Goal: Information Seeking & Learning: Learn about a topic

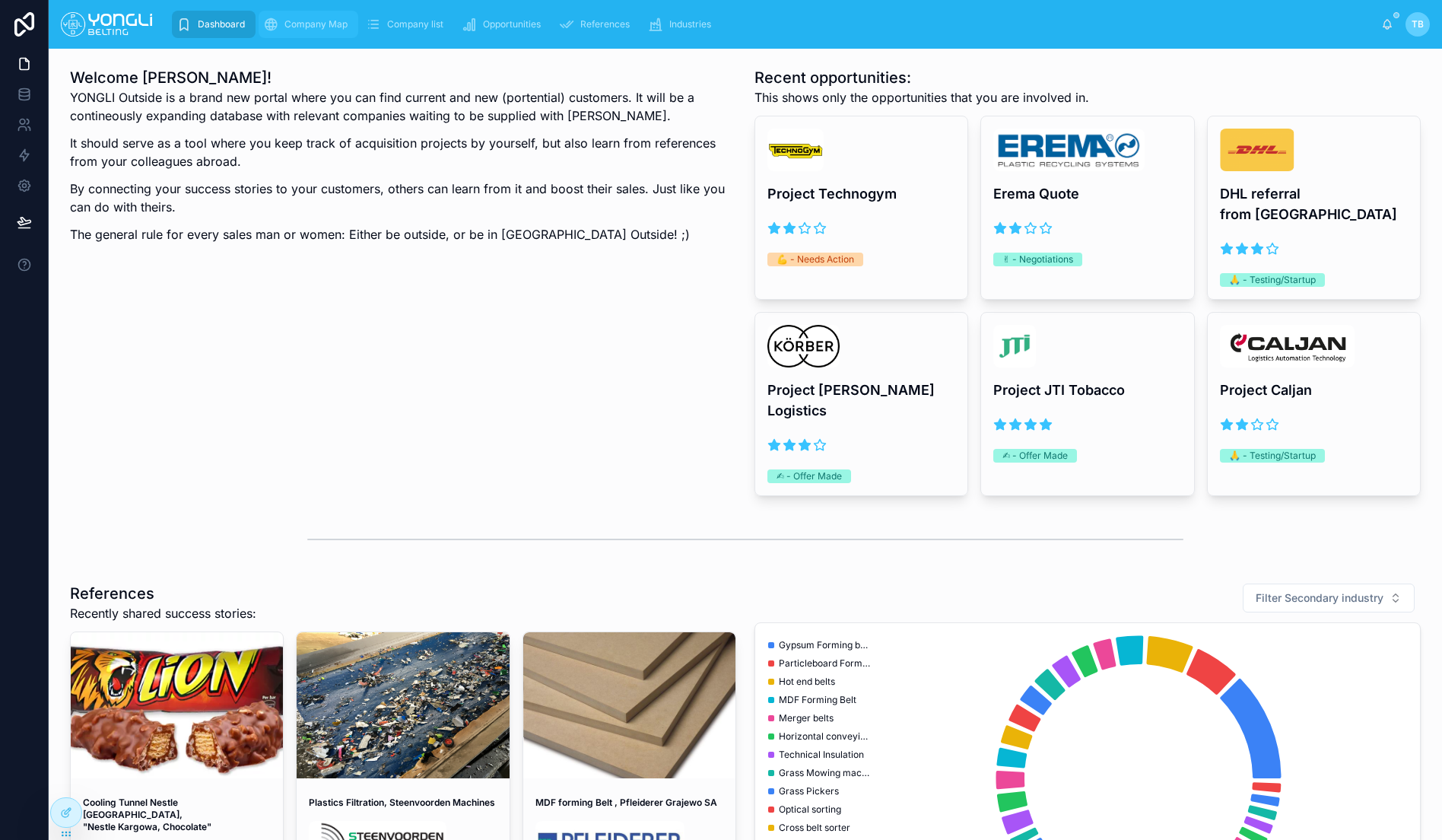
click at [324, 16] on div "Company Map" at bounding box center [308, 24] width 90 height 24
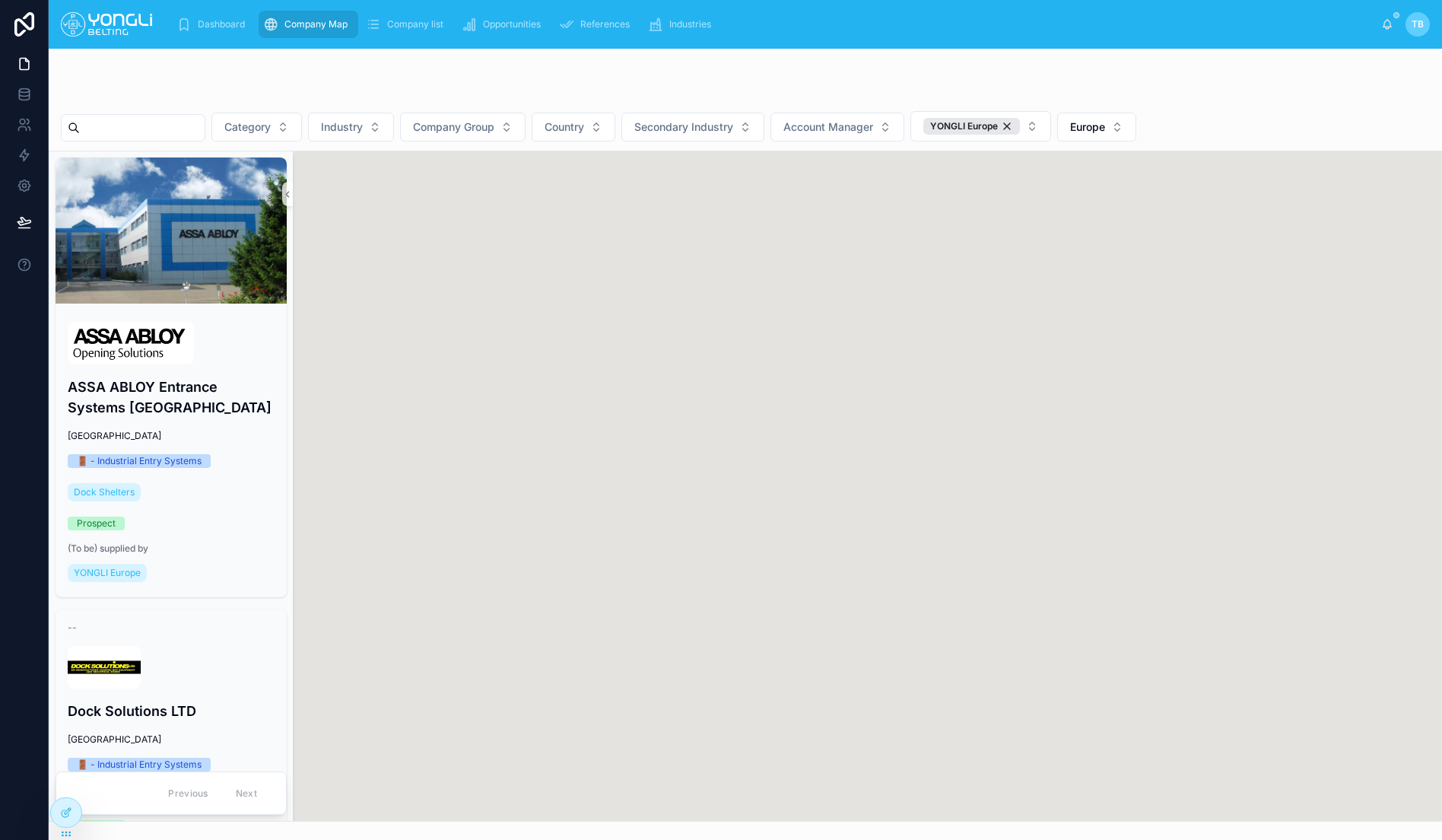
click at [161, 125] on input "text" at bounding box center [143, 127] width 125 height 21
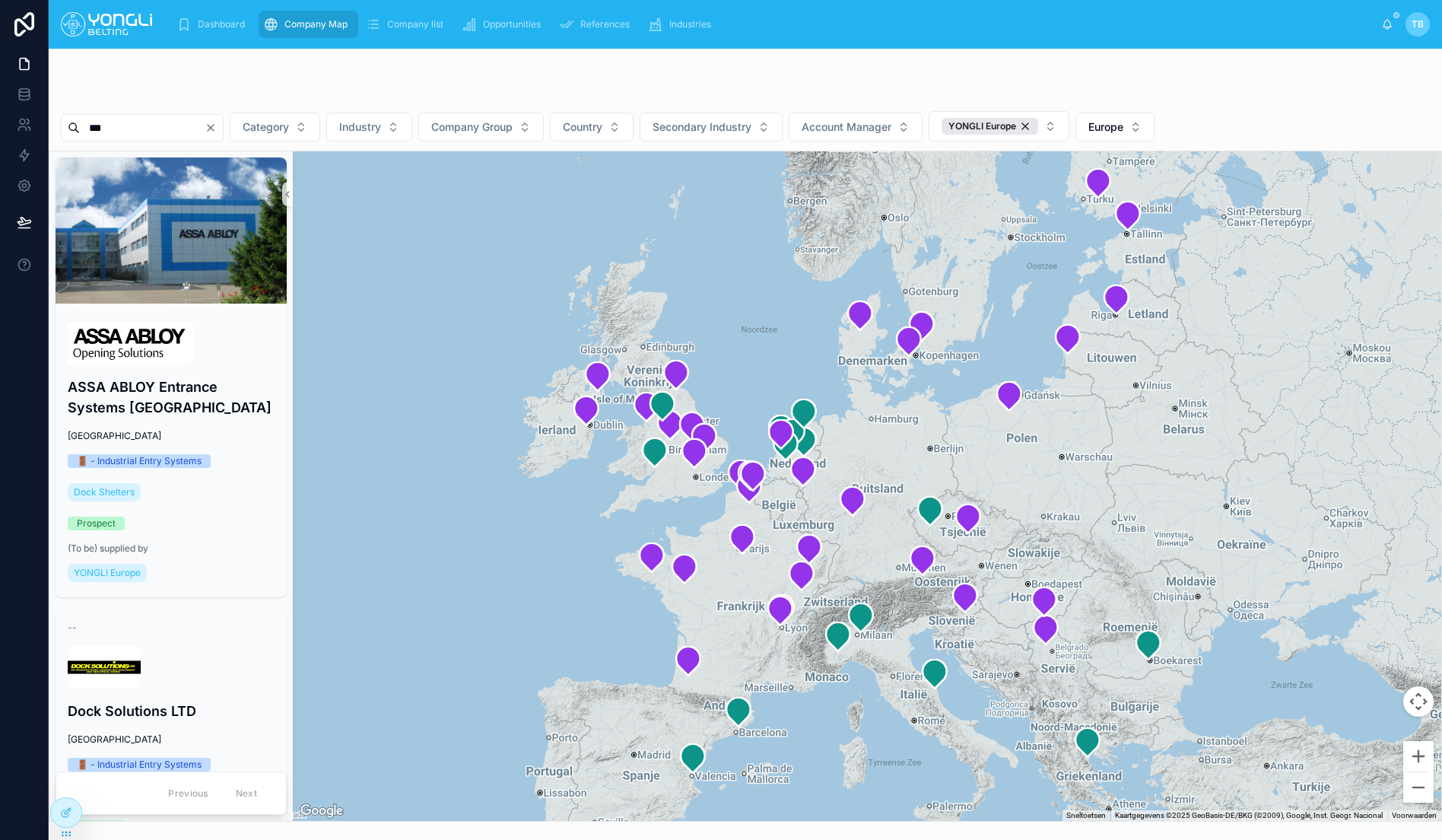
type input "***"
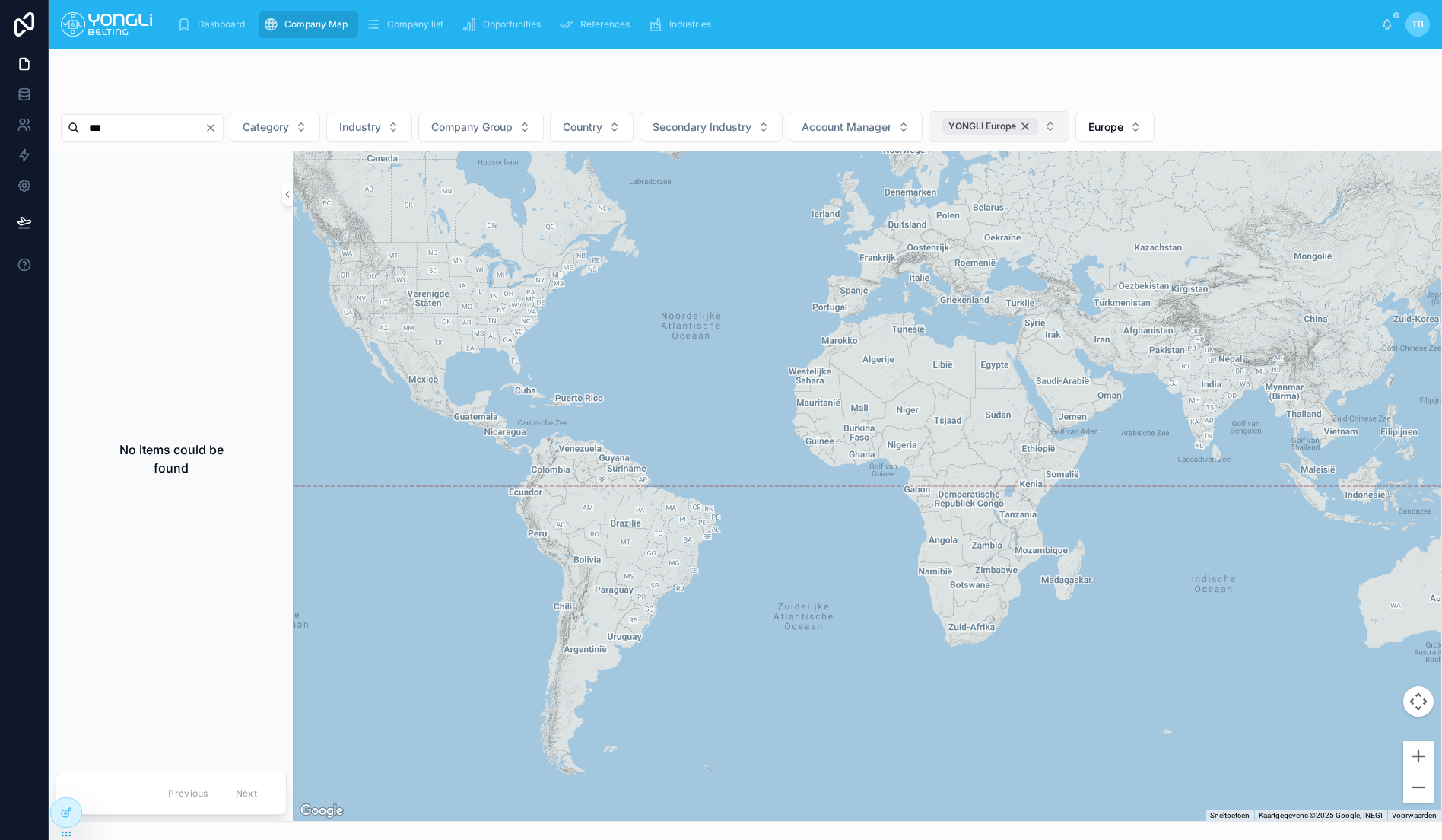
click at [1038, 128] on div "YONGLI Europe" at bounding box center [989, 126] width 97 height 17
click at [191, 22] on div "Dashboard" at bounding box center [213, 24] width 75 height 24
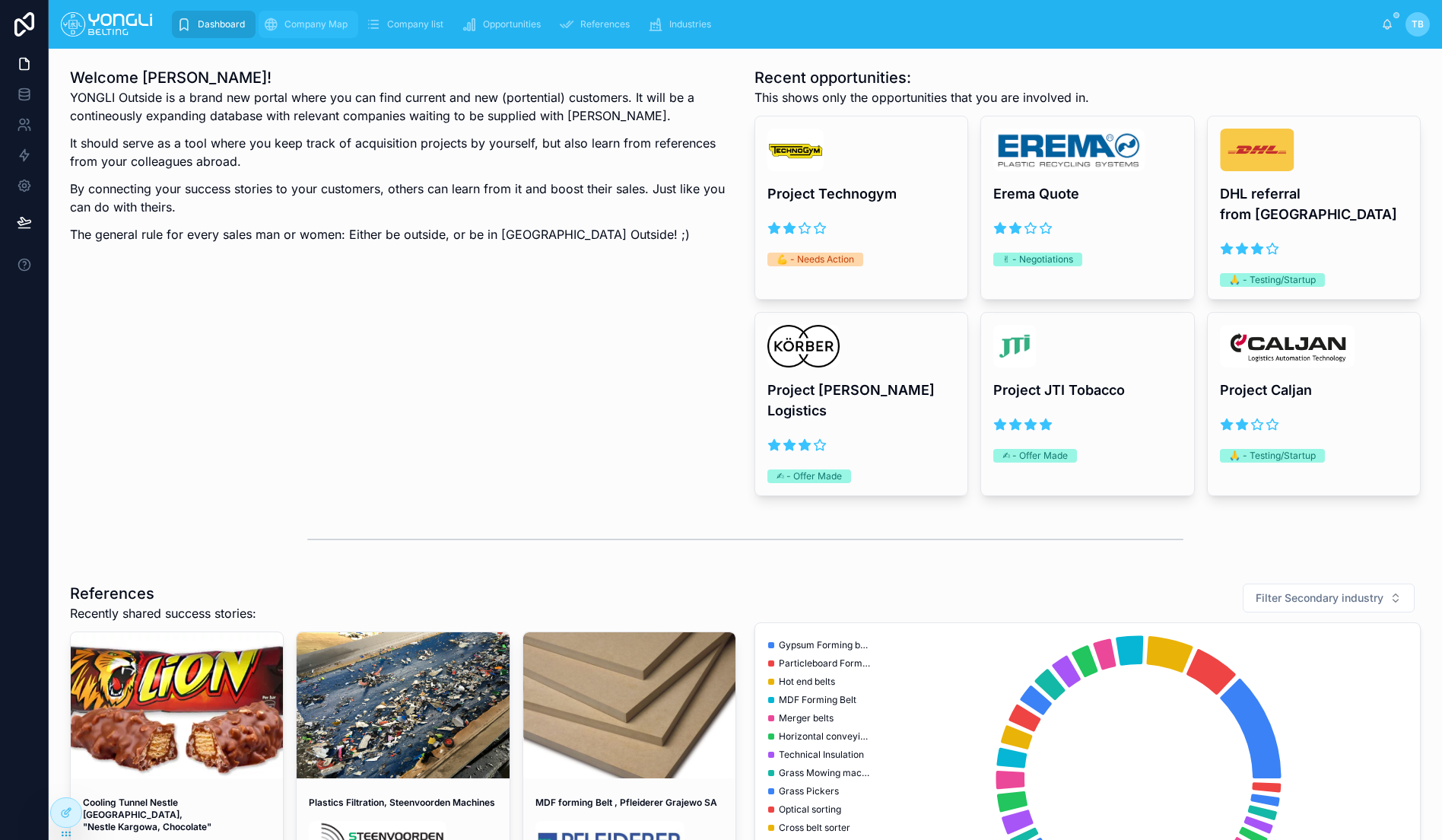
click at [285, 18] on span "Company Map" at bounding box center [316, 24] width 63 height 12
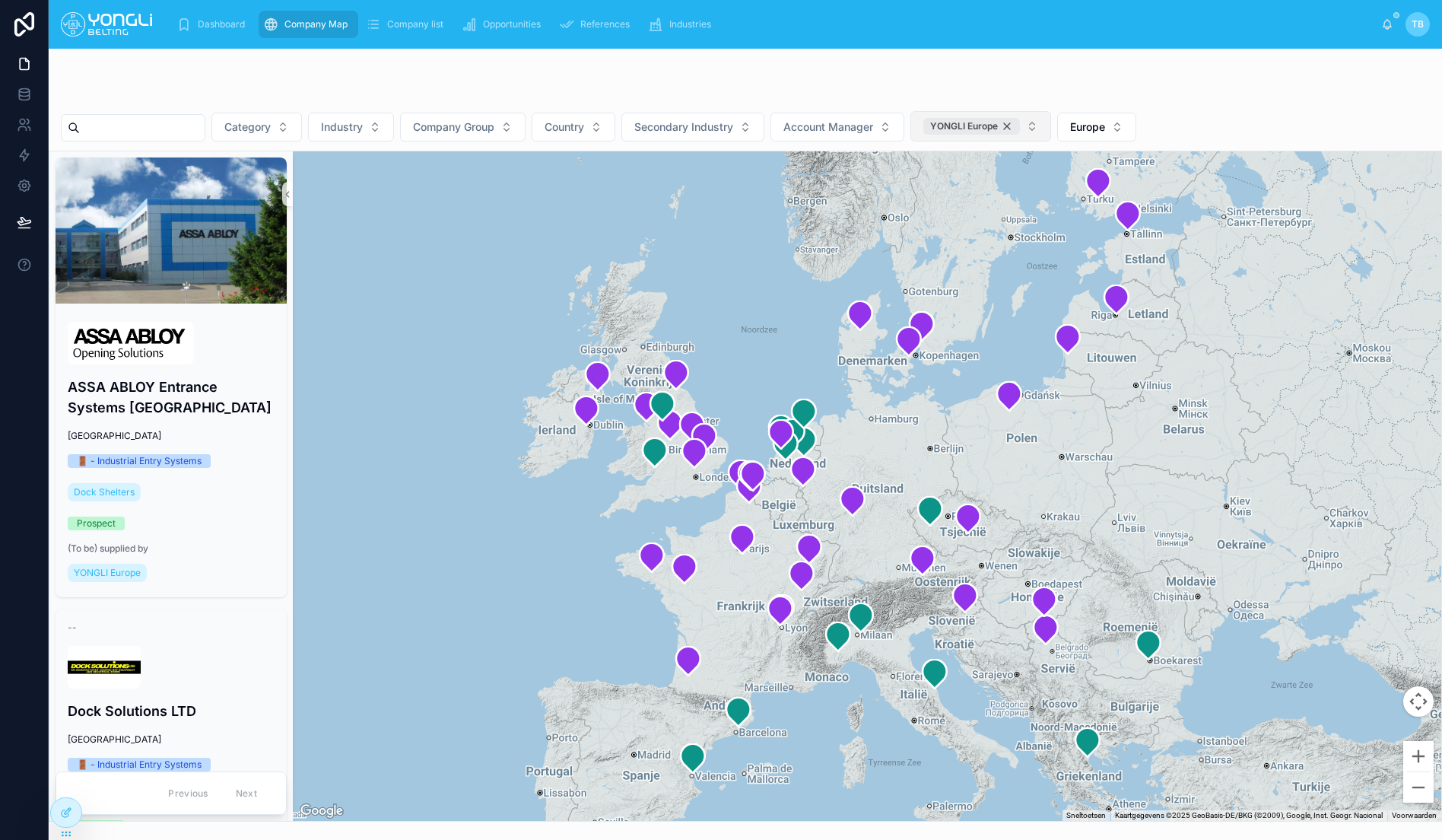
click at [1021, 125] on div "YONGLI Europe" at bounding box center [972, 126] width 97 height 17
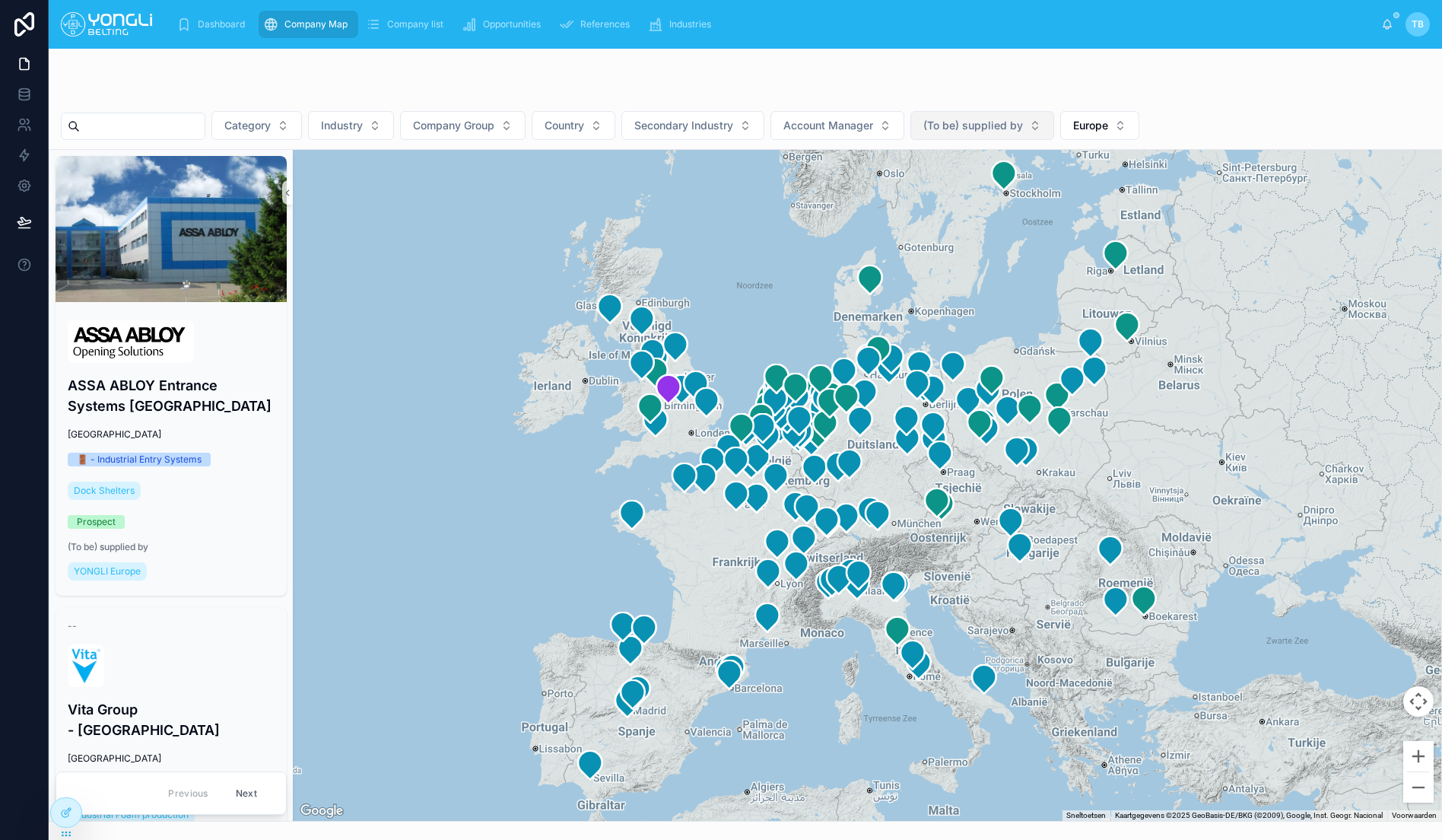
click at [176, 124] on input "text" at bounding box center [143, 126] width 125 height 21
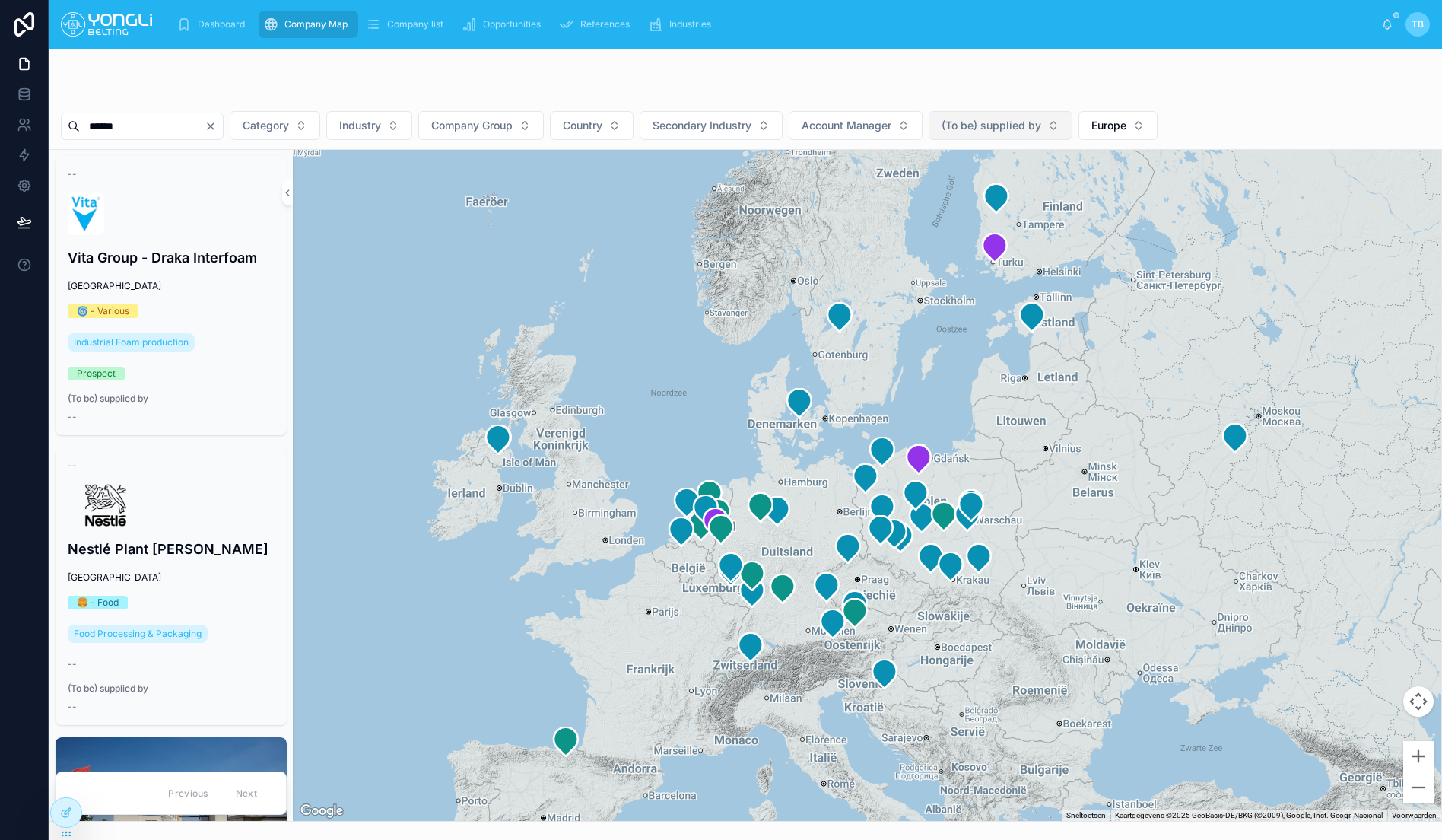
type input "******"
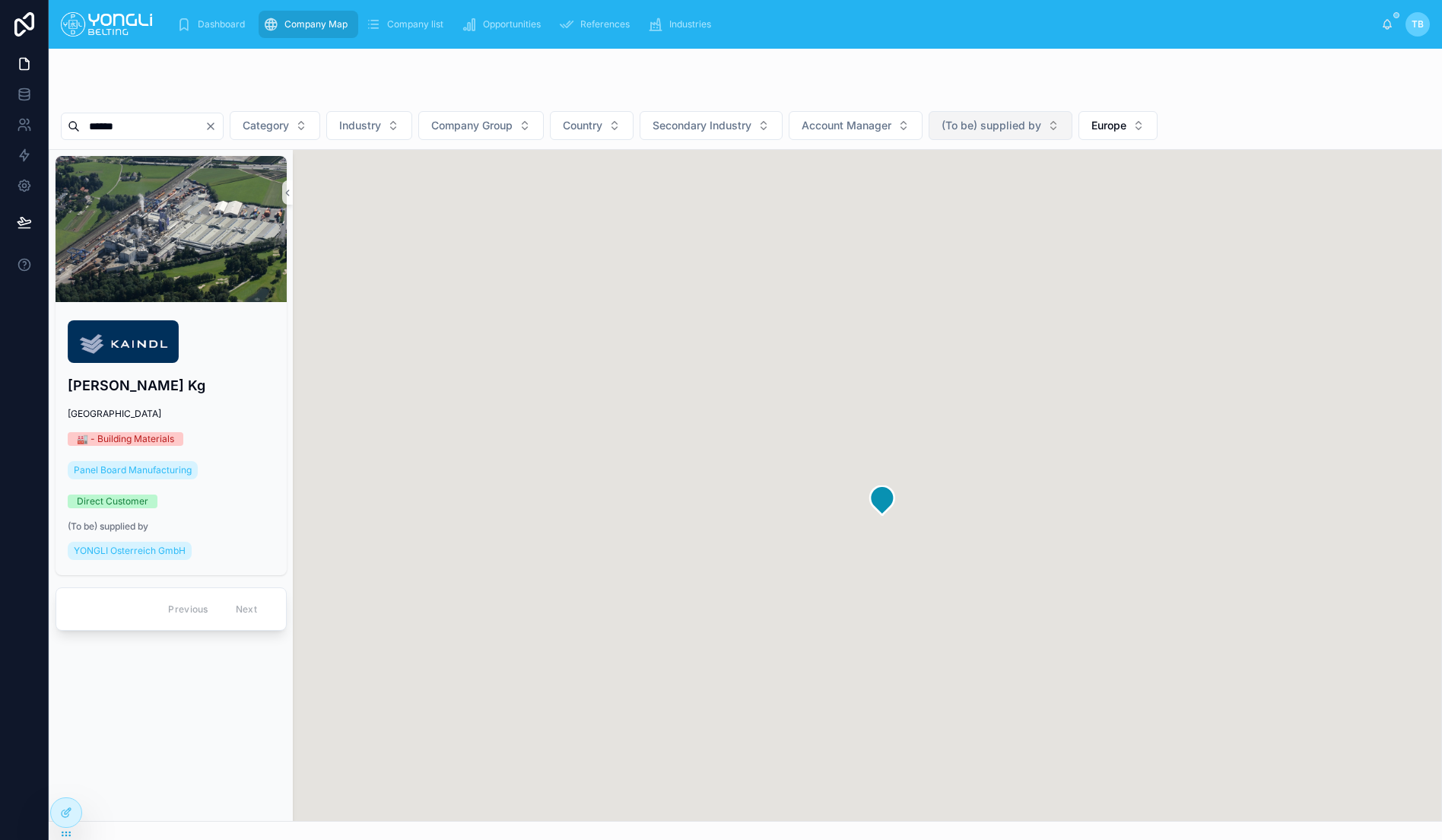
click at [318, 91] on div "****** Category Industry Company Group Country Secondary Industry Account Manag…" at bounding box center [745, 454] width 1393 height 736
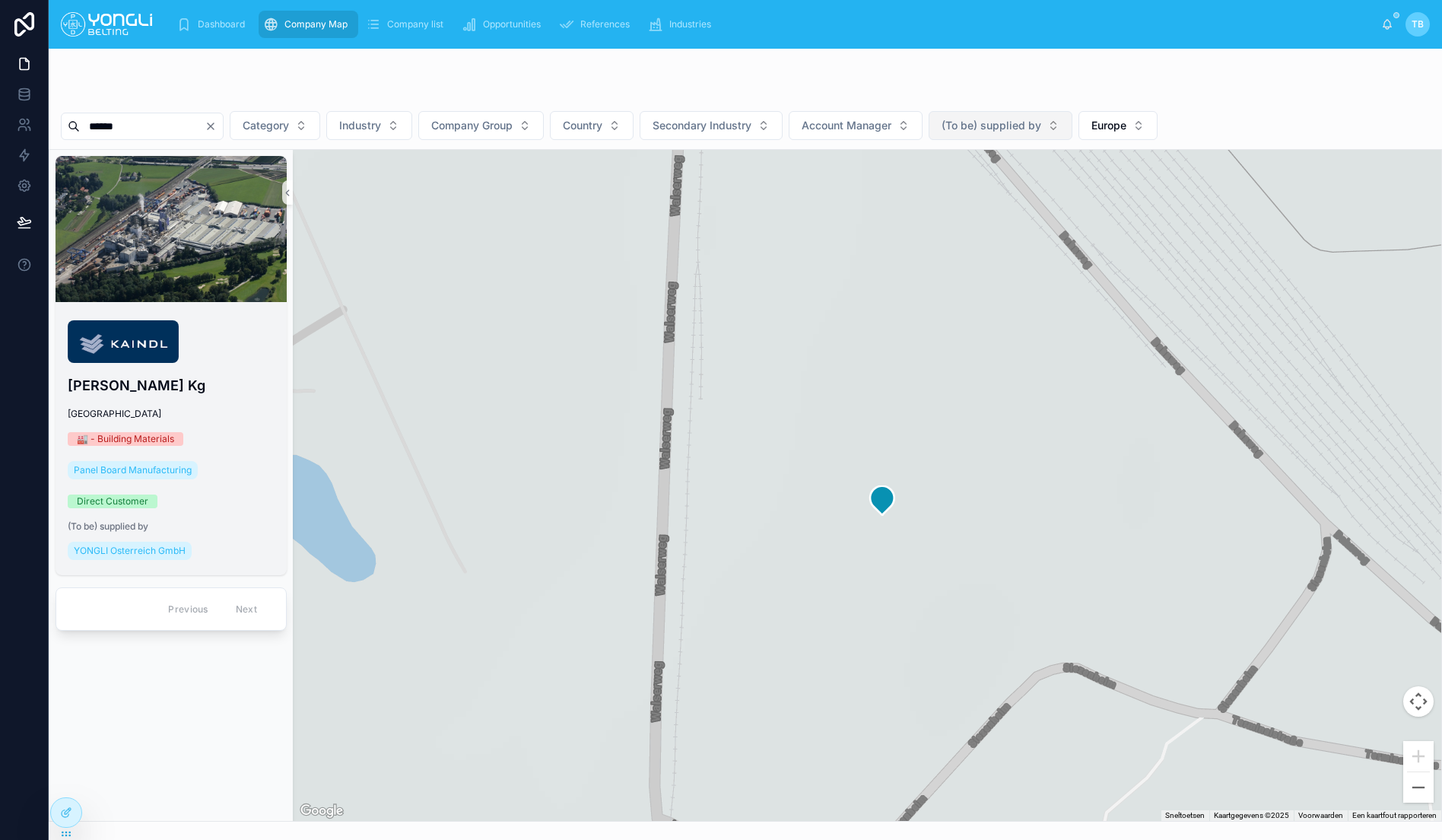
click at [223, 424] on div "[PERSON_NAME] Kg [GEOGRAPHIC_DATA] 🏭 - Building Materials Panel Board Manufactu…" at bounding box center [170, 442] width 231 height 267
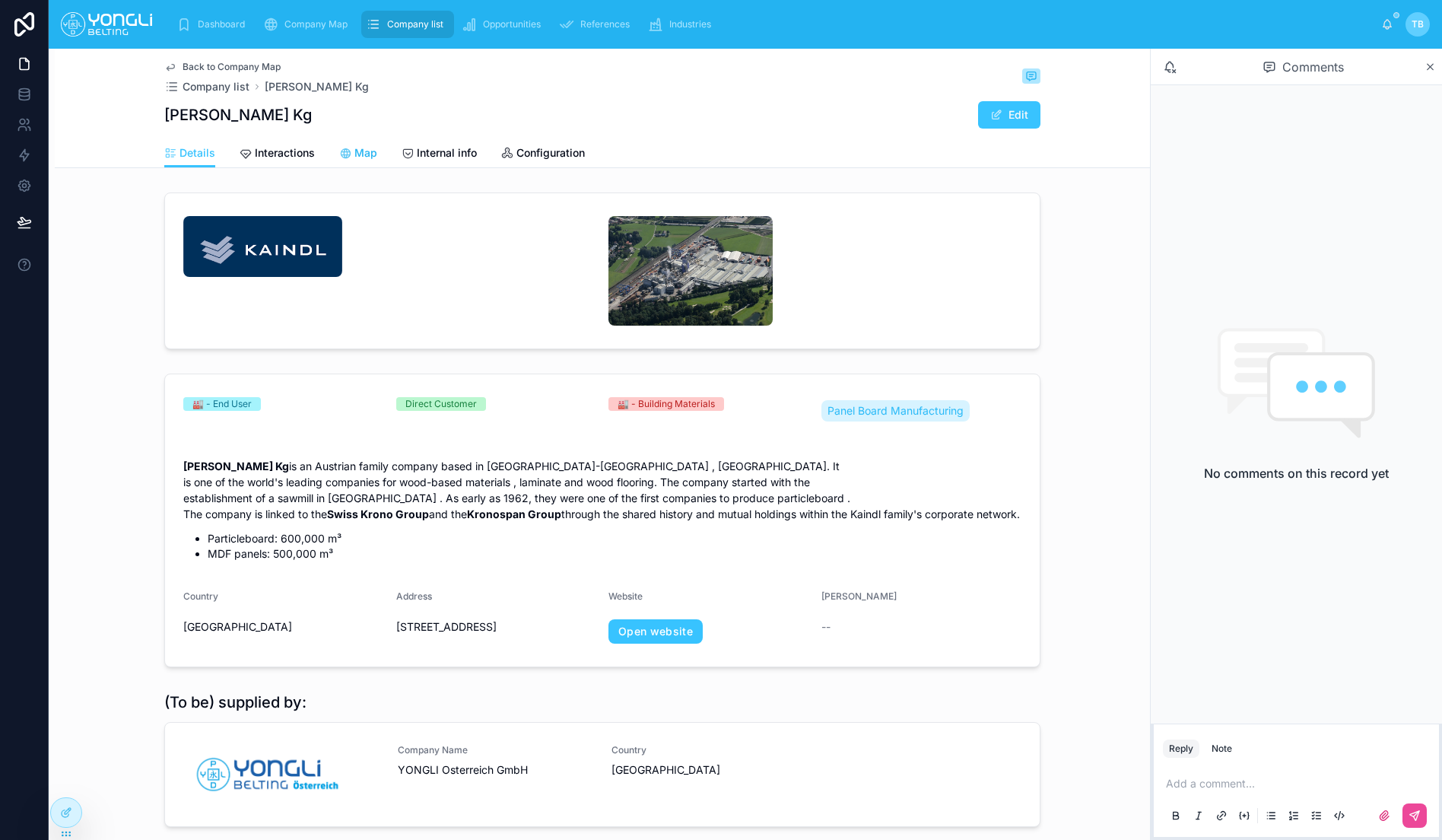
click at [365, 159] on span "Map" at bounding box center [365, 153] width 23 height 16
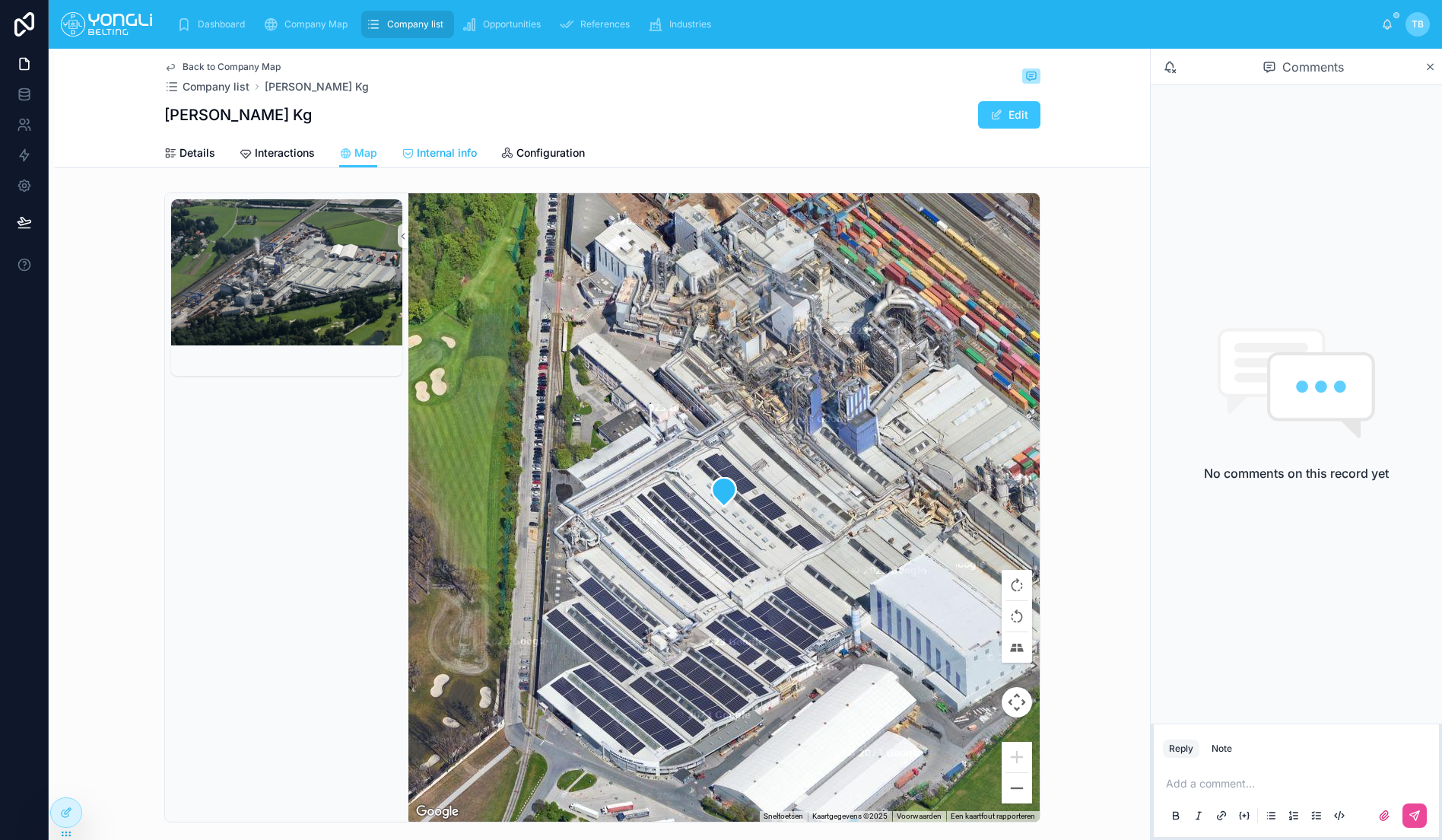
click at [413, 154] on div "Internal info" at bounding box center [439, 153] width 75 height 16
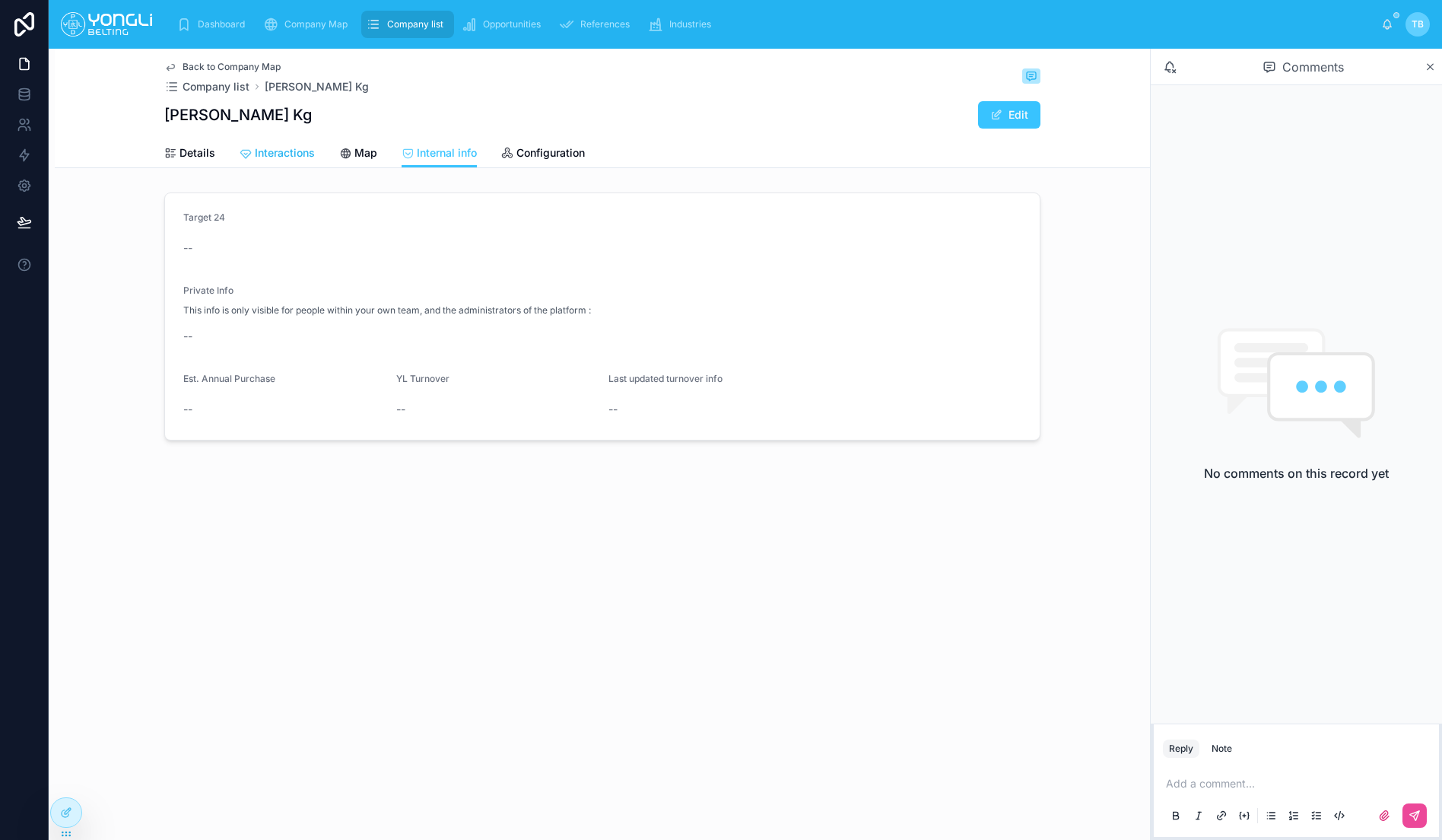
click at [293, 160] on span "Interactions" at bounding box center [284, 153] width 60 height 16
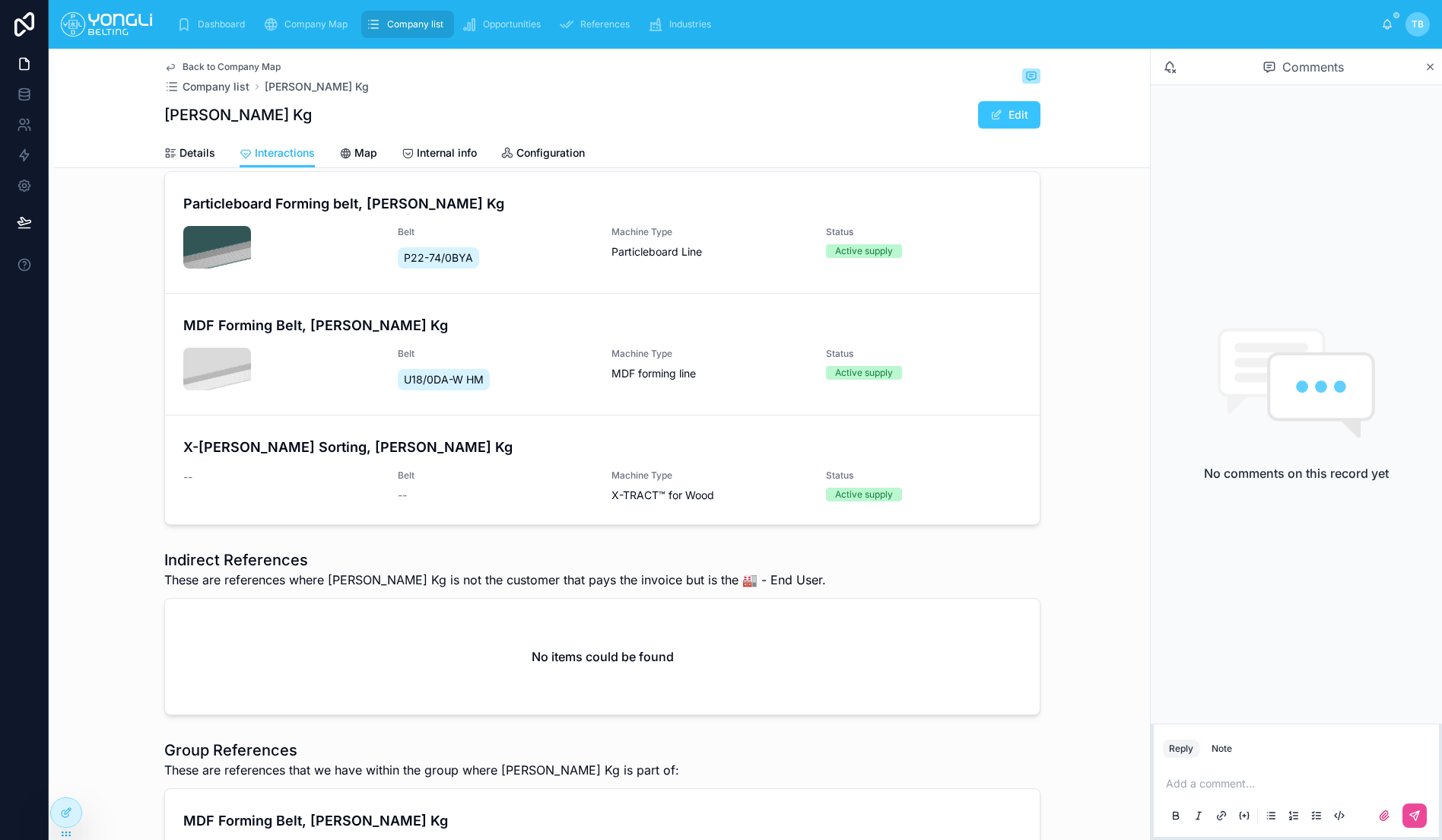
scroll to position [406, 0]
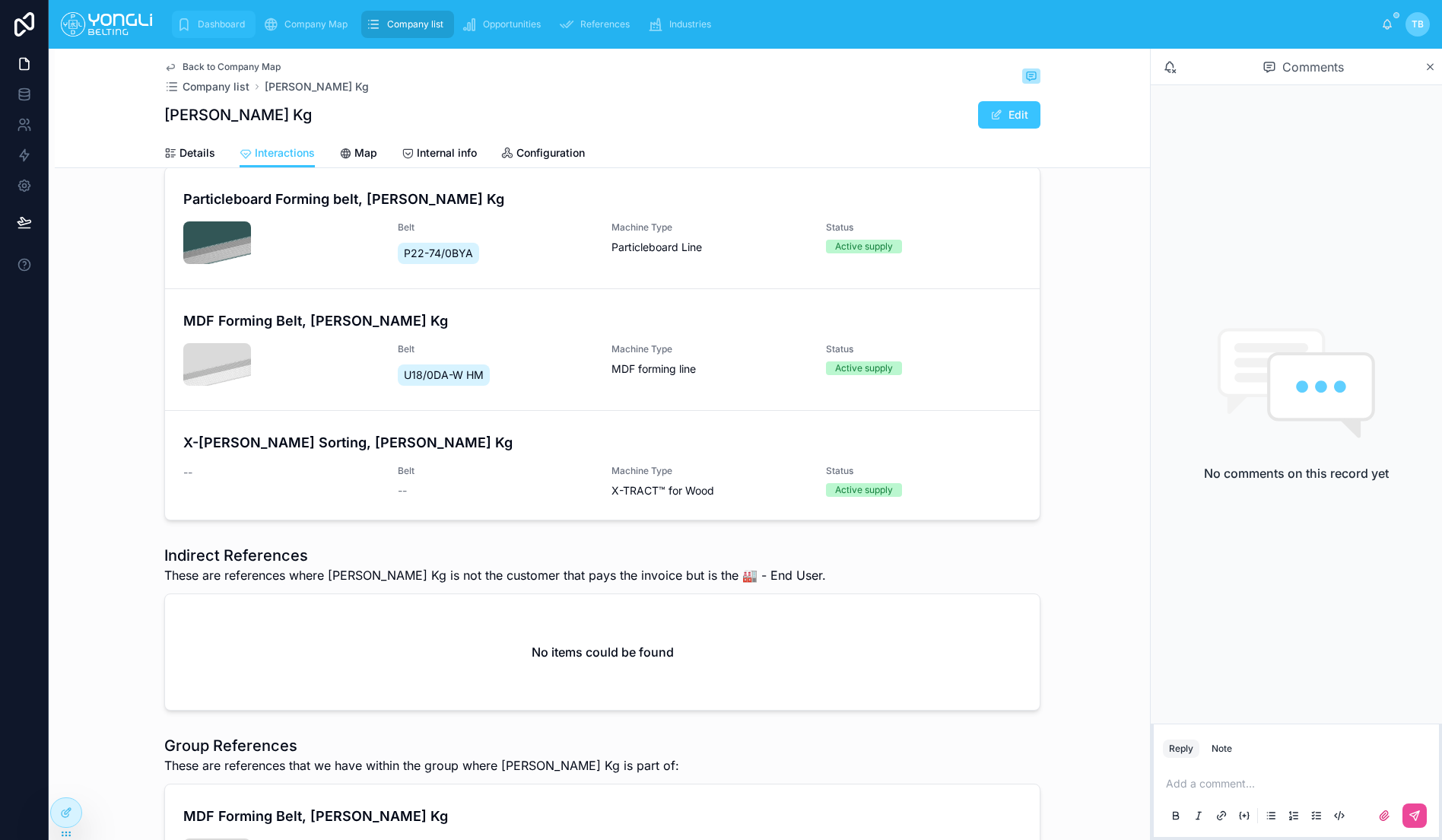
click at [216, 36] on div "Dashboard" at bounding box center [213, 24] width 75 height 24
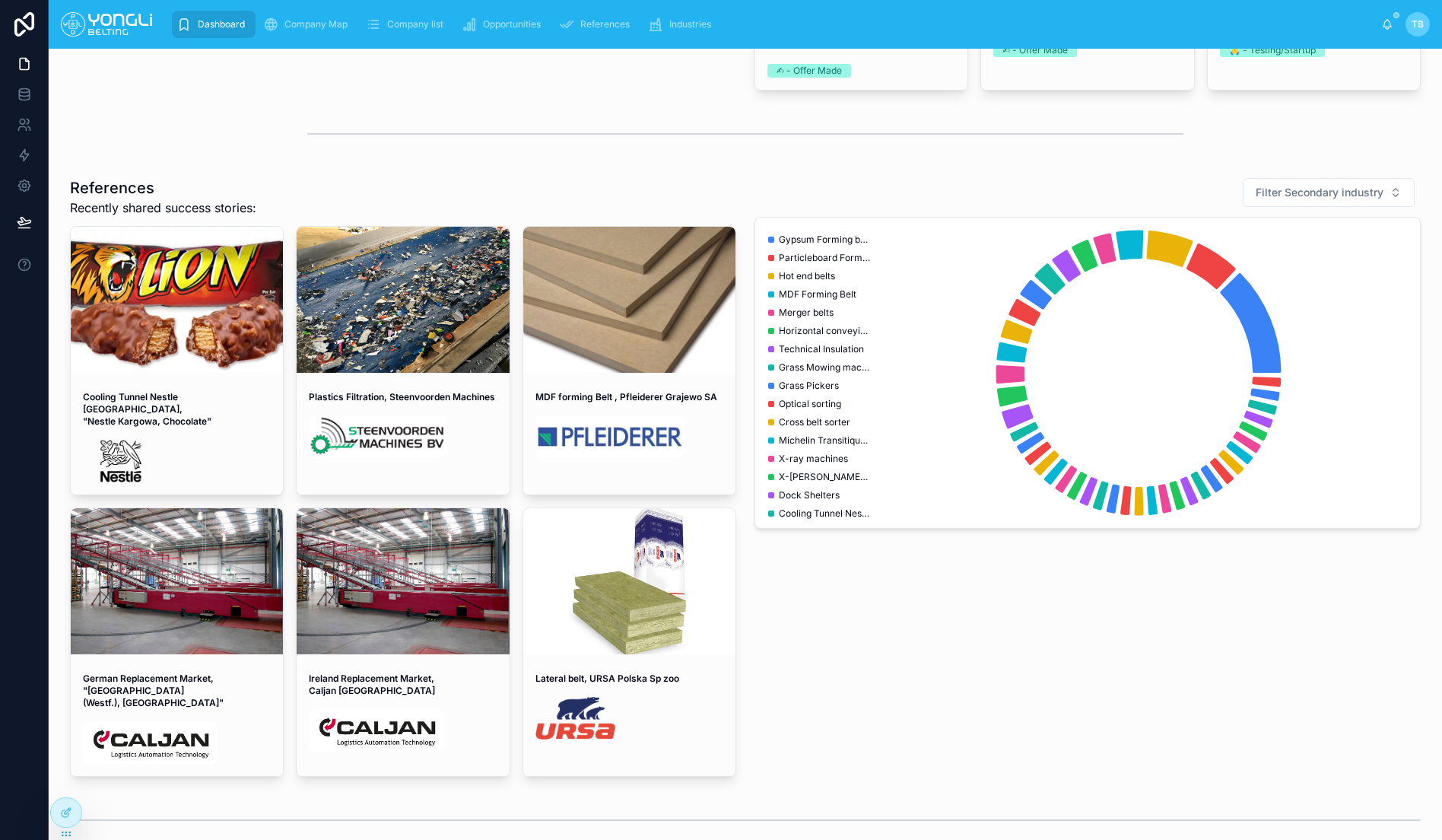
click at [283, 7] on div "Dashboard Company Map Company list Opportunities References Industries" at bounding box center [773, 24] width 1217 height 33
click at [296, 33] on div "Company Map" at bounding box center [308, 24] width 90 height 24
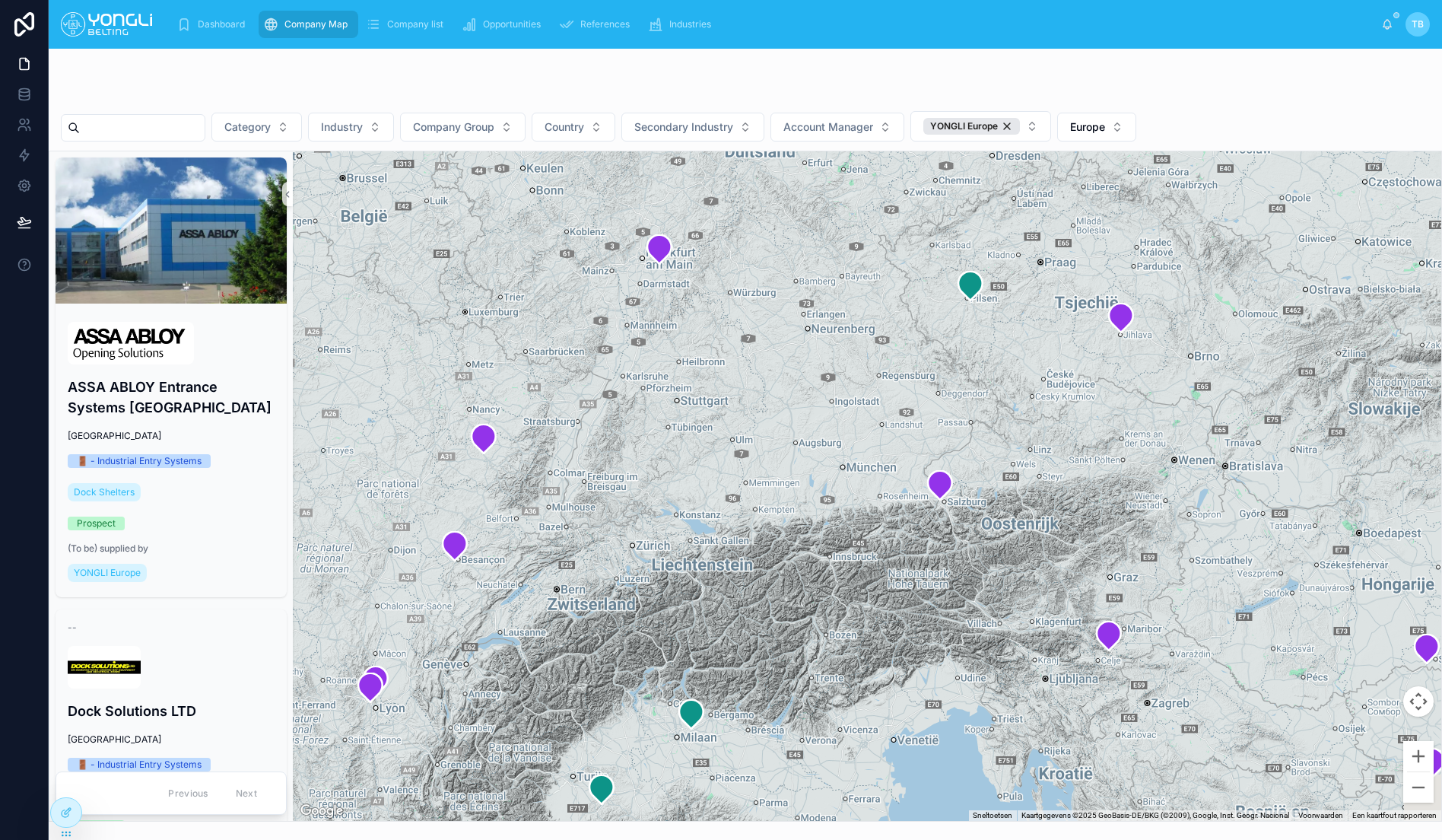
drag, startPoint x: 1085, startPoint y: 518, endPoint x: 948, endPoint y: 445, distance: 155.2
click at [948, 445] on div at bounding box center [867, 486] width 1148 height 669
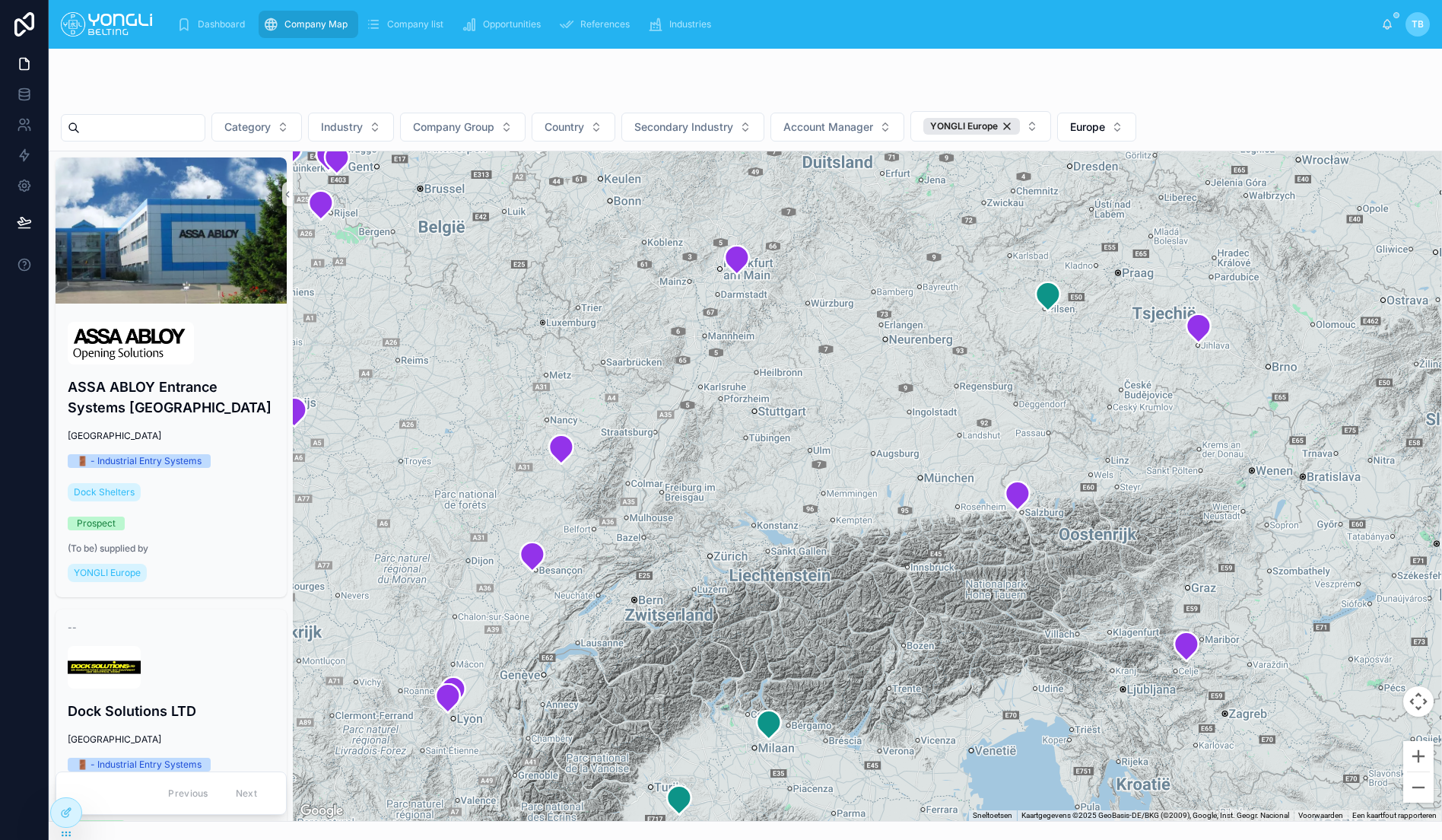
drag, startPoint x: 896, startPoint y: 508, endPoint x: 1061, endPoint y: 559, distance: 172.7
click at [1061, 559] on div at bounding box center [867, 486] width 1148 height 669
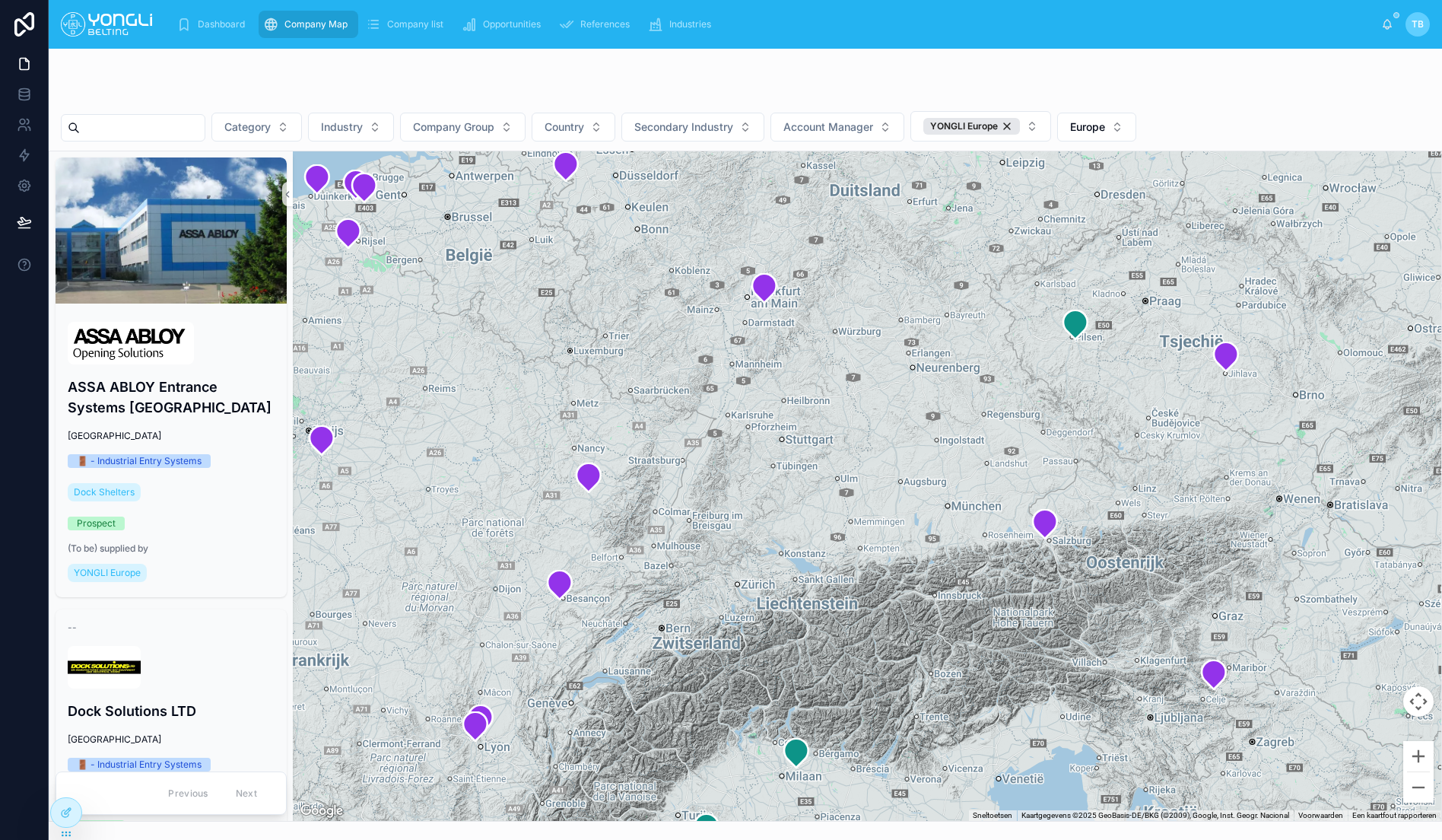
drag, startPoint x: 1043, startPoint y: 575, endPoint x: 1073, endPoint y: 604, distance: 41.7
click at [1073, 604] on div at bounding box center [867, 486] width 1148 height 669
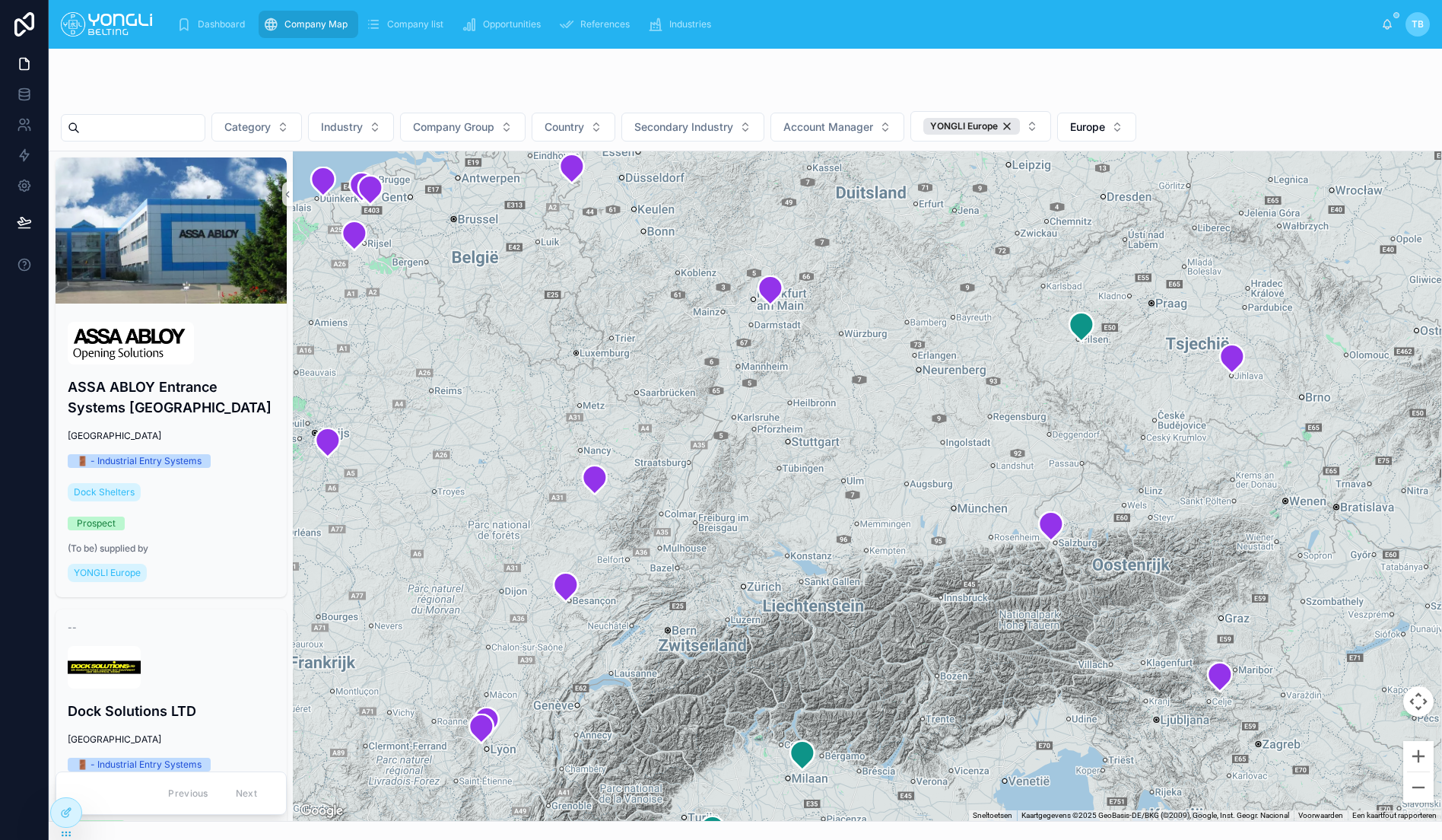
drag, startPoint x: 936, startPoint y: 596, endPoint x: 937, endPoint y: 606, distance: 10.0
click at [937, 606] on div at bounding box center [867, 486] width 1148 height 669
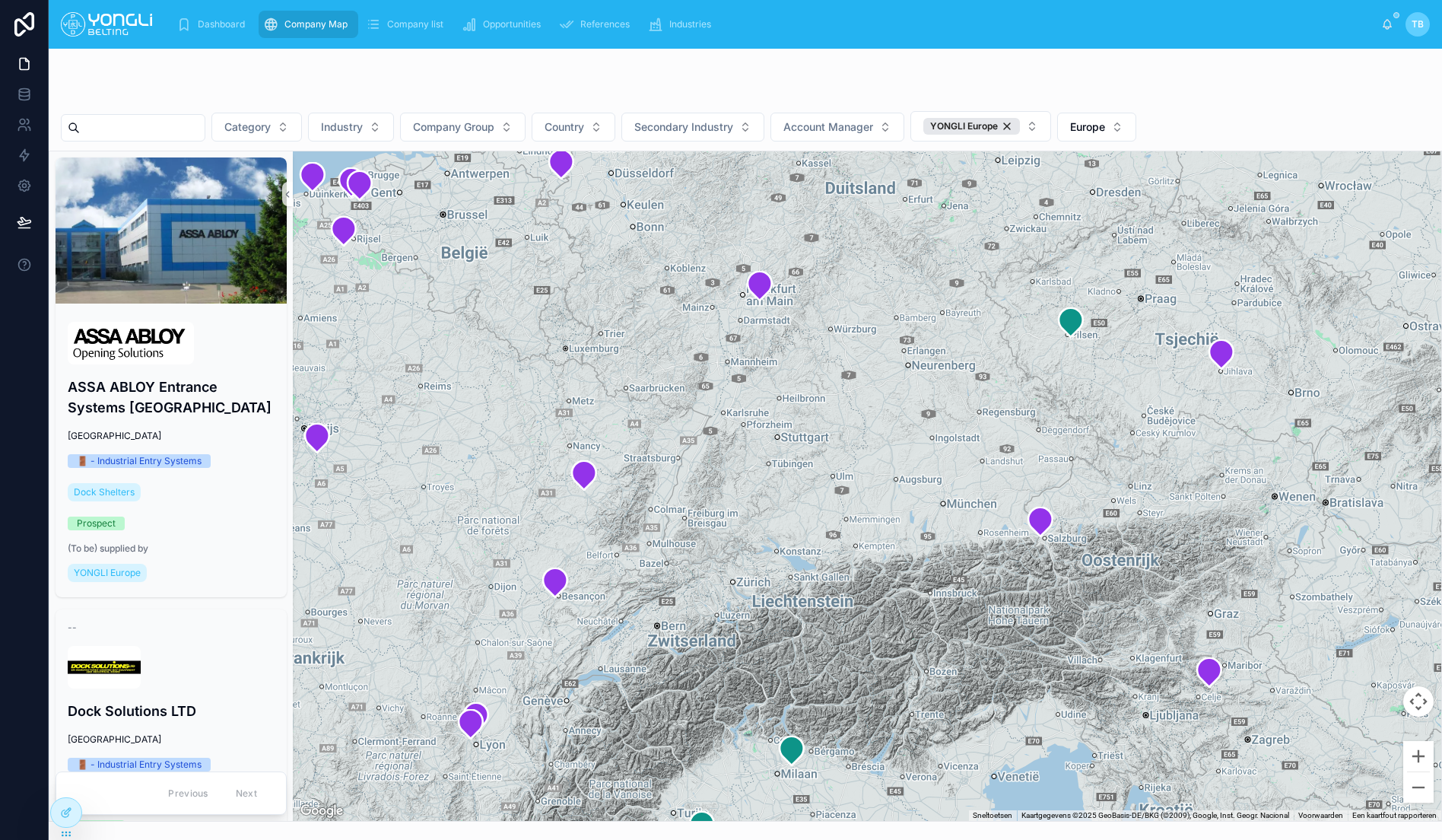
drag, startPoint x: 1146, startPoint y: 492, endPoint x: 1037, endPoint y: 356, distance: 174.3
click at [1075, 415] on div at bounding box center [867, 486] width 1148 height 669
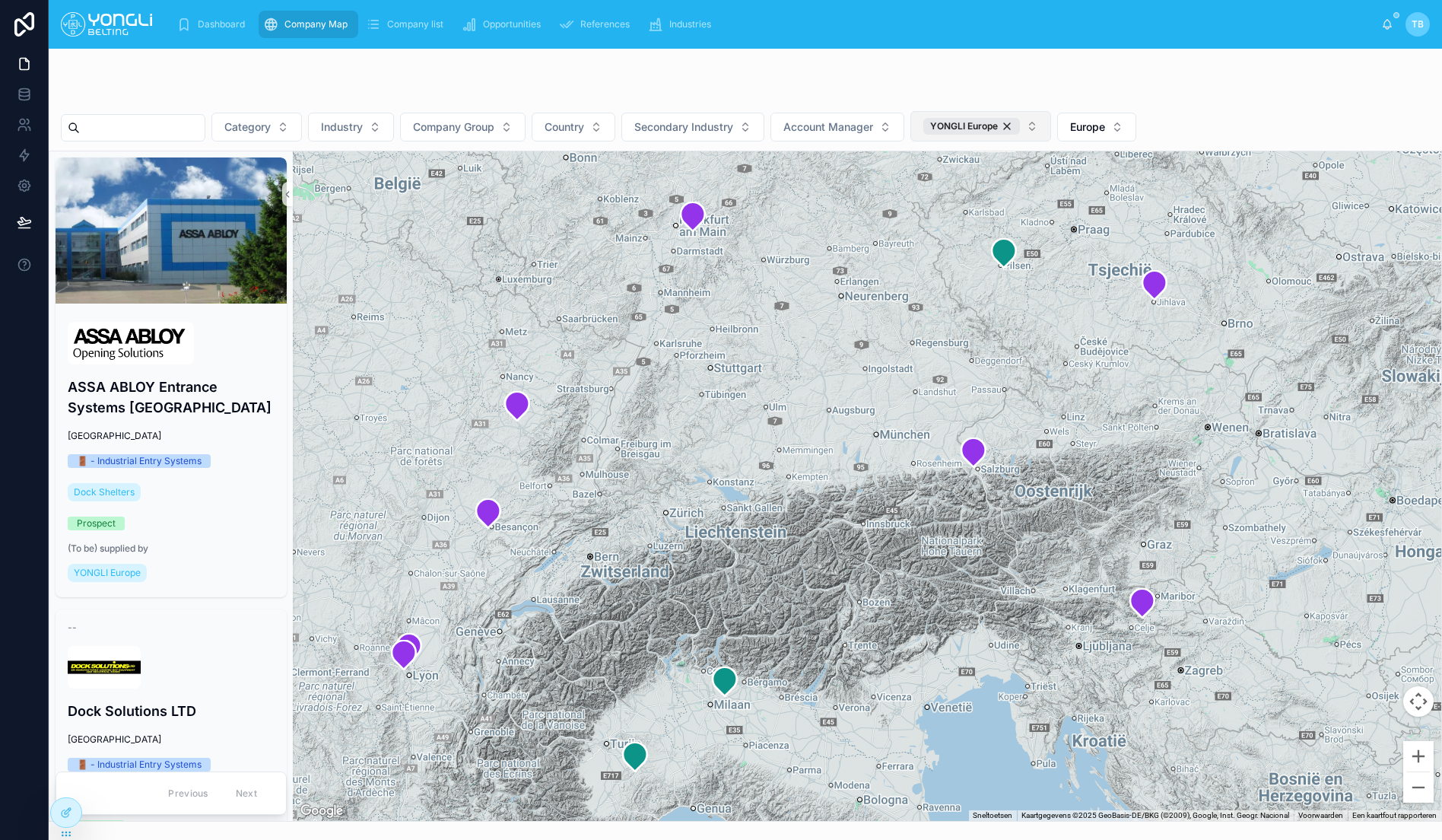
drag, startPoint x: 1032, startPoint y: 127, endPoint x: 1021, endPoint y: 129, distance: 11.2
click at [1021, 127] on div "YONGLI Europe" at bounding box center [972, 126] width 97 height 17
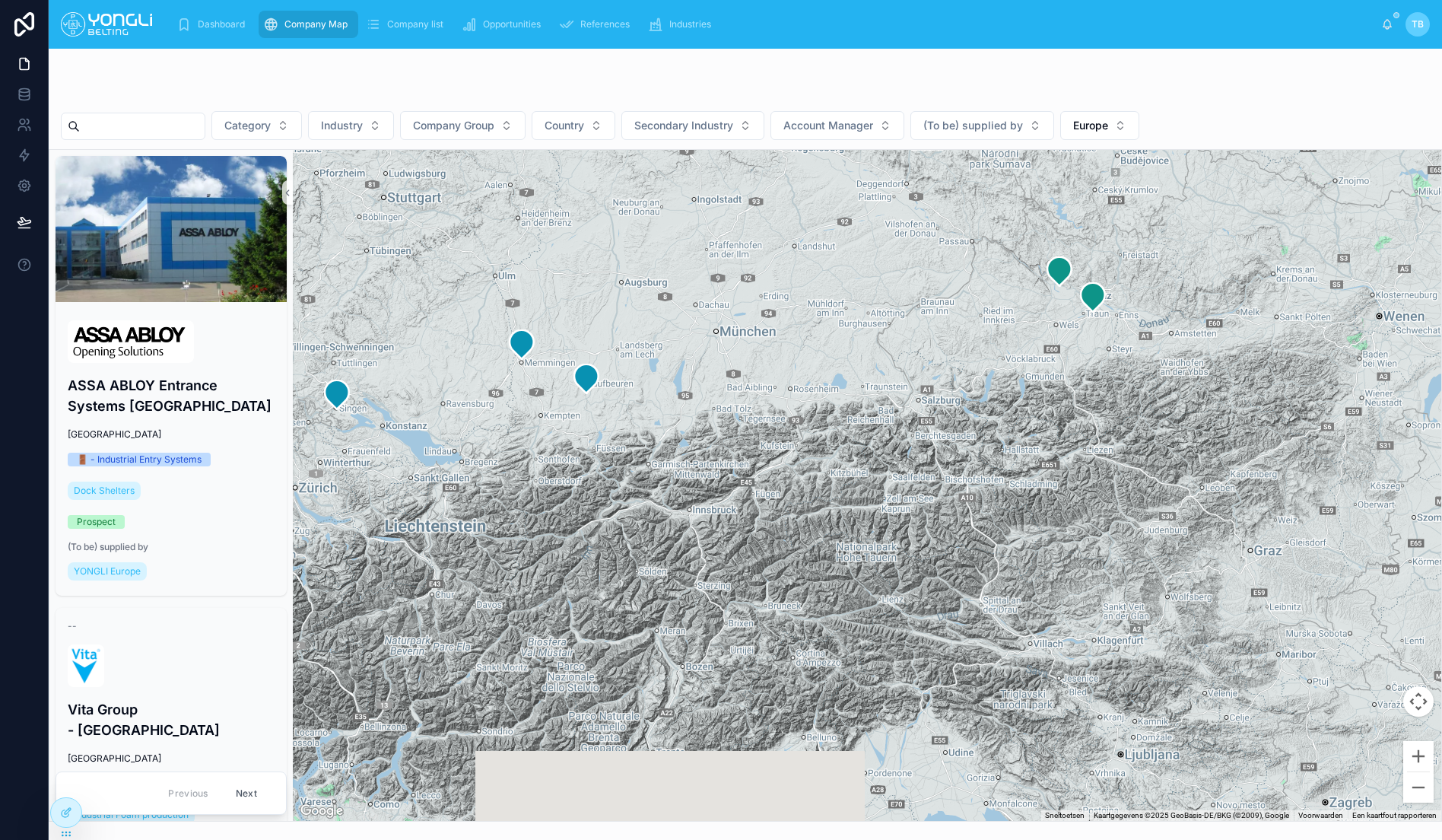
drag, startPoint x: 953, startPoint y: 512, endPoint x: 990, endPoint y: 411, distance: 107.6
click at [990, 411] on div at bounding box center [867, 485] width 1148 height 671
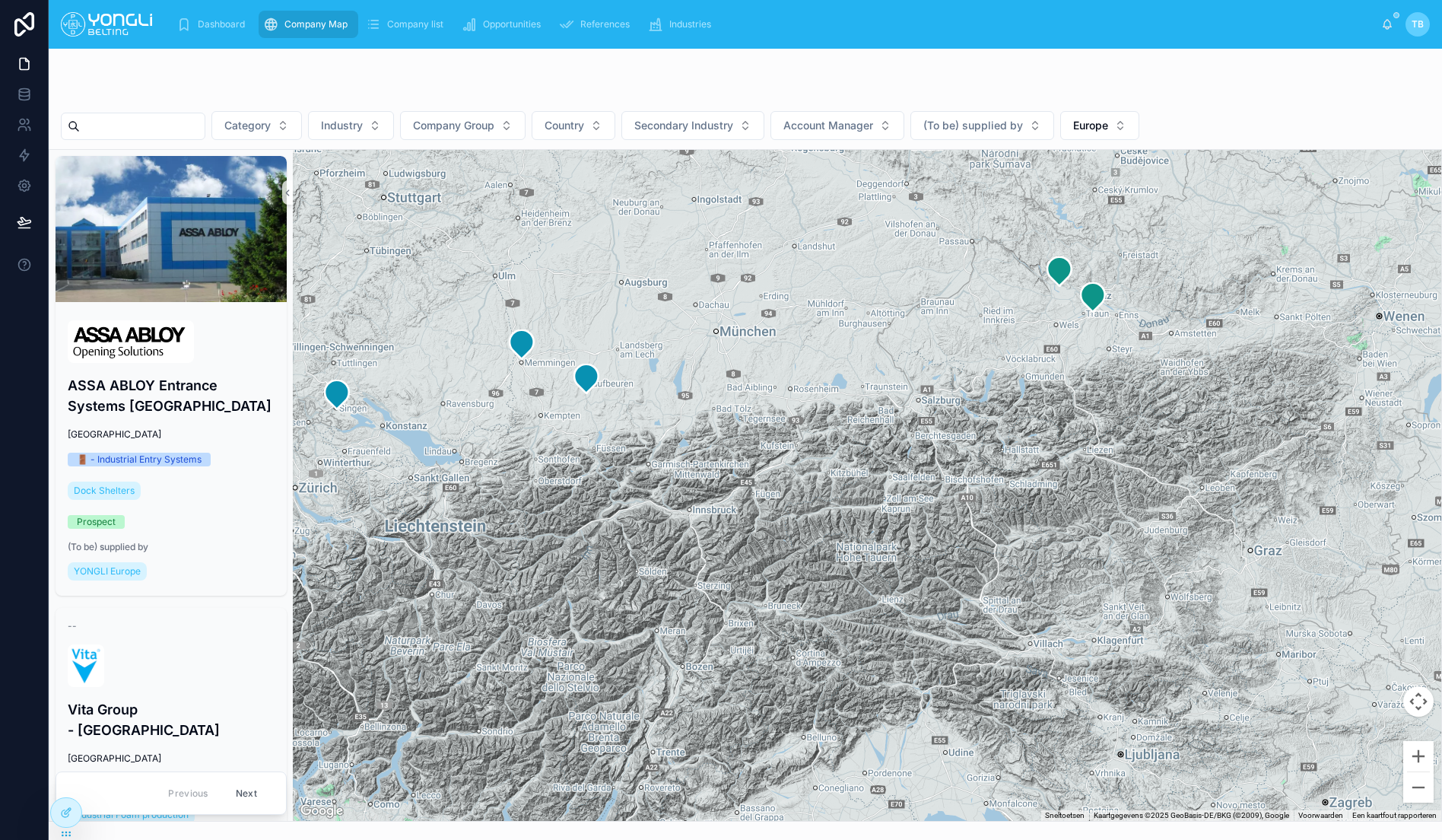
click at [178, 127] on input "text" at bounding box center [143, 126] width 125 height 21
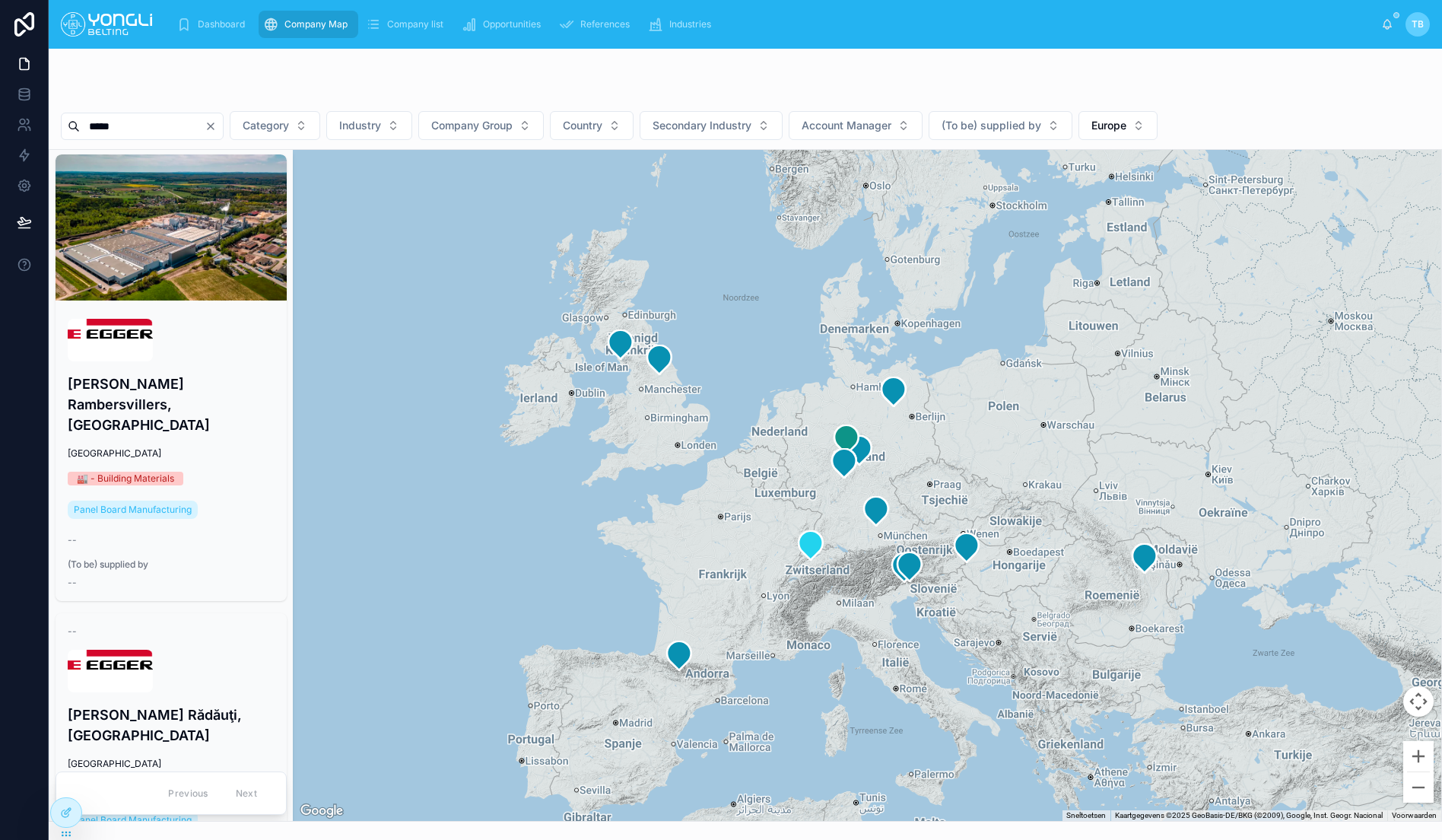
scroll to position [586, 0]
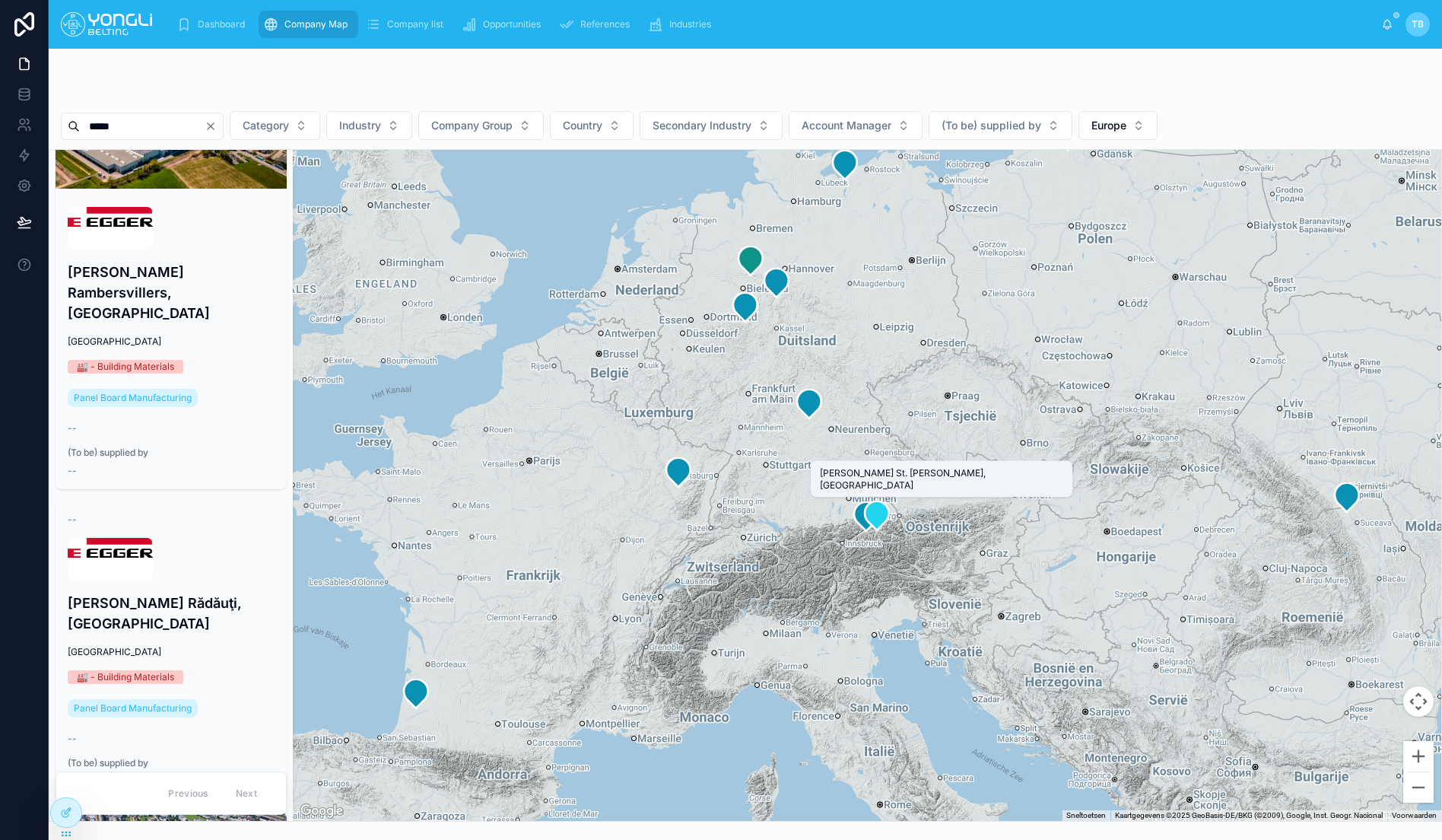
type input "*****"
click at [884, 524] on icon at bounding box center [877, 515] width 30 height 30
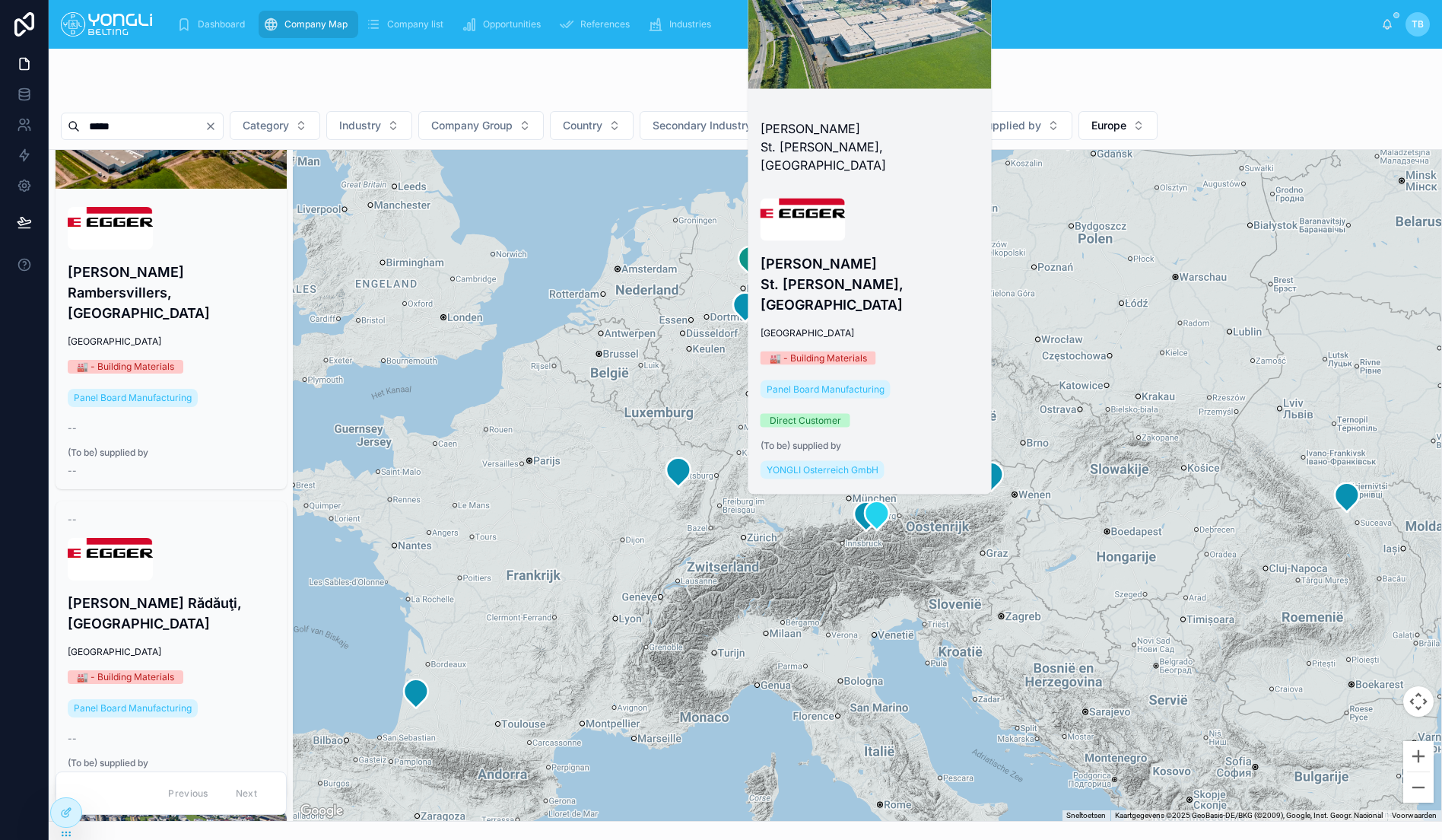
click at [940, 329] on div "[GEOGRAPHIC_DATA]" at bounding box center [871, 332] width 219 height 12
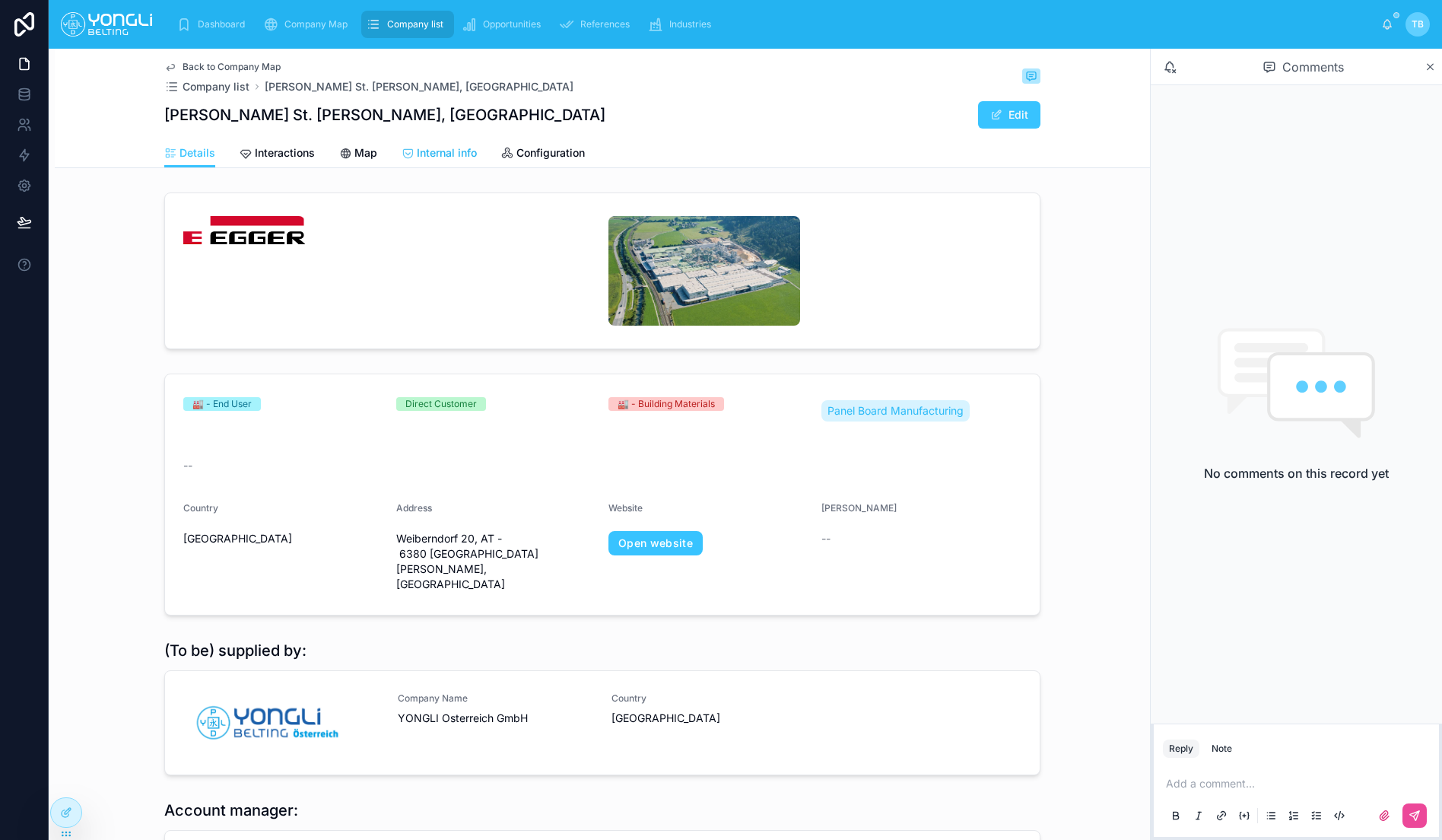
click at [417, 155] on span "Internal info" at bounding box center [446, 153] width 60 height 16
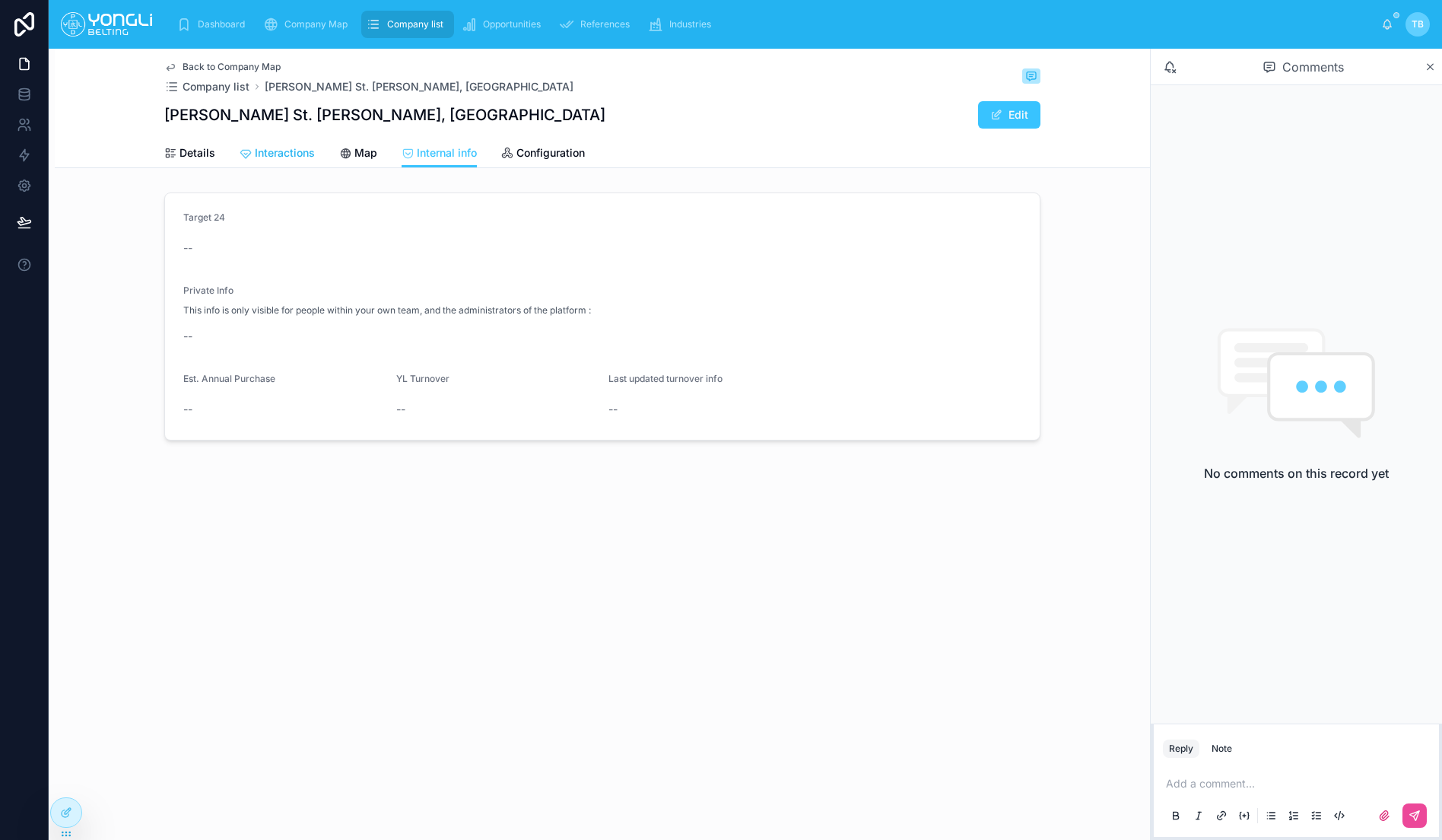
click at [261, 161] on link "Interactions" at bounding box center [277, 154] width 75 height 30
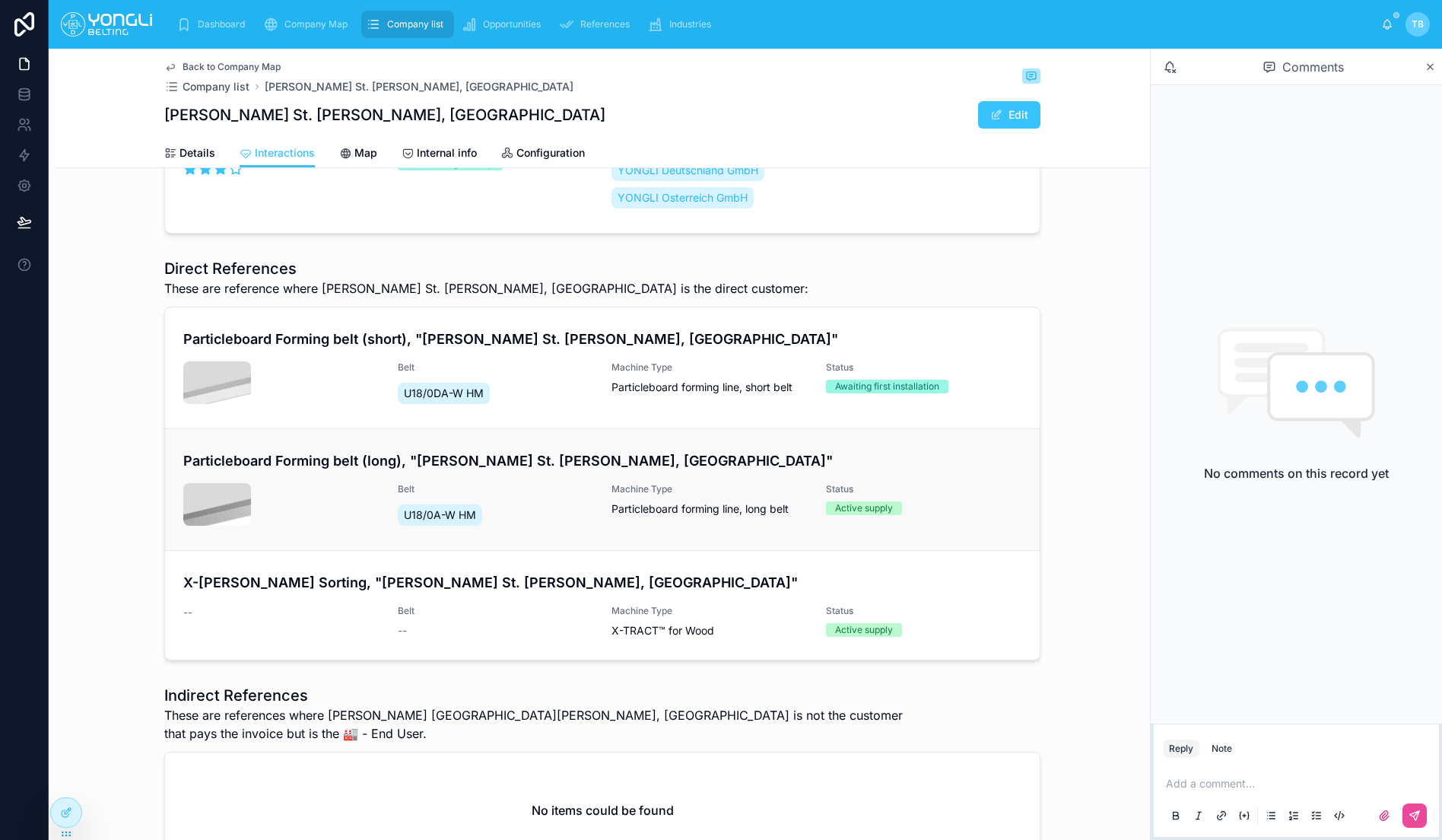
click at [316, 450] on h4 "Particleboard Forming belt (long), "[PERSON_NAME] St. [PERSON_NAME], [GEOGRAPHI…" at bounding box center [602, 460] width 838 height 20
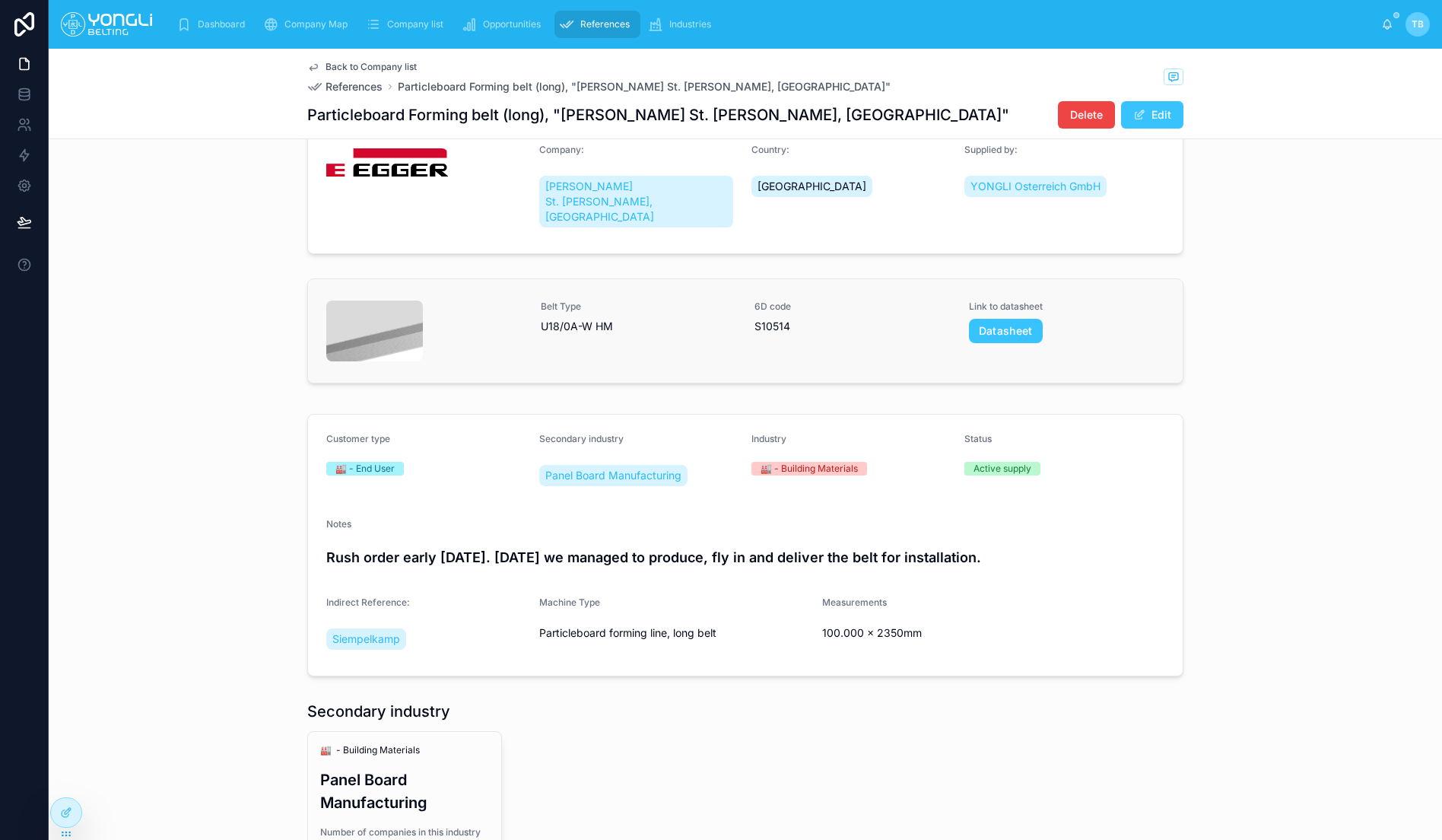
scroll to position [308, 0]
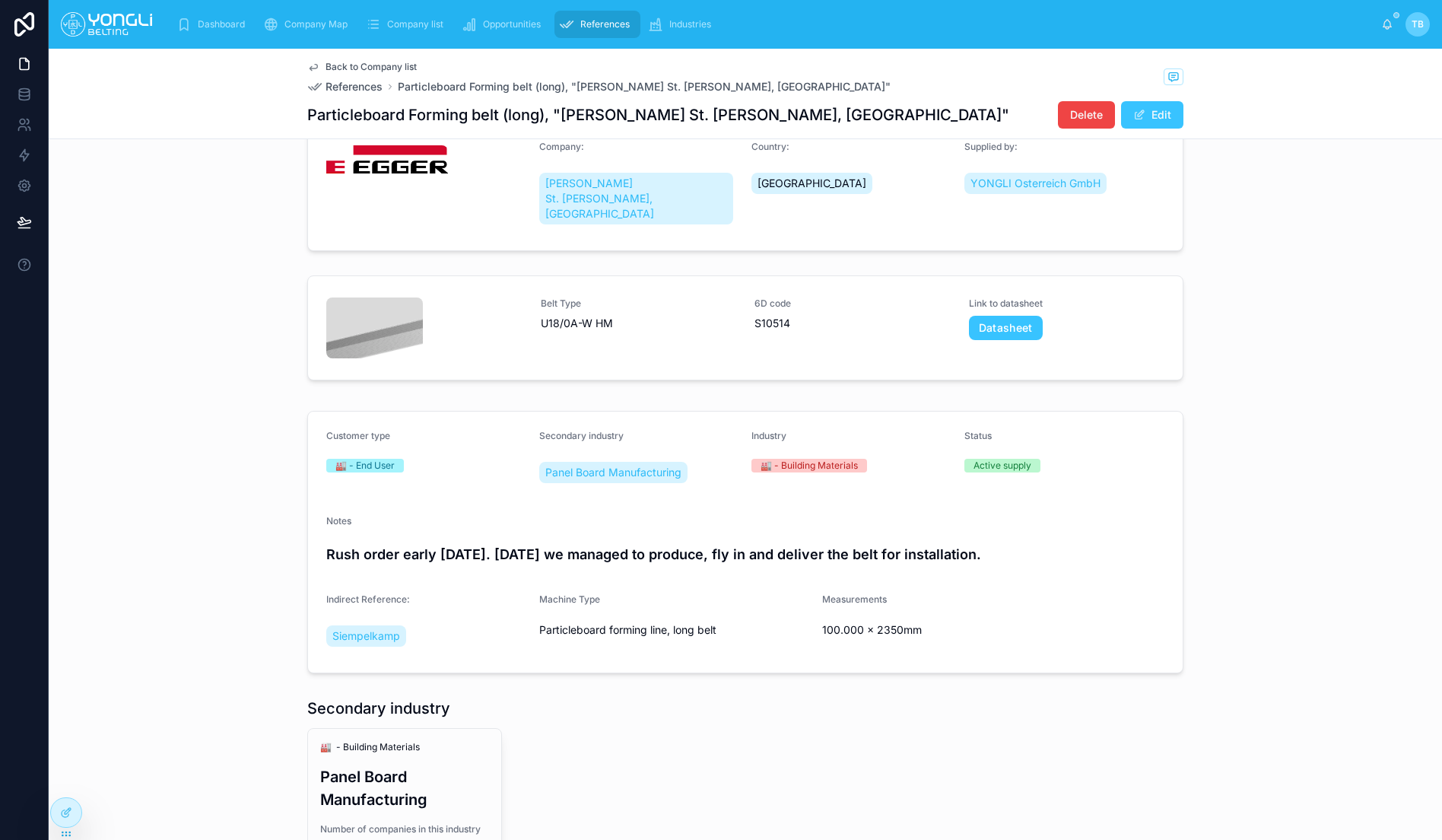
click at [591, 544] on h4 "Rush order early [DATE]. [DATE] we managed to produce, fly in and deliver the b…" at bounding box center [745, 554] width 838 height 20
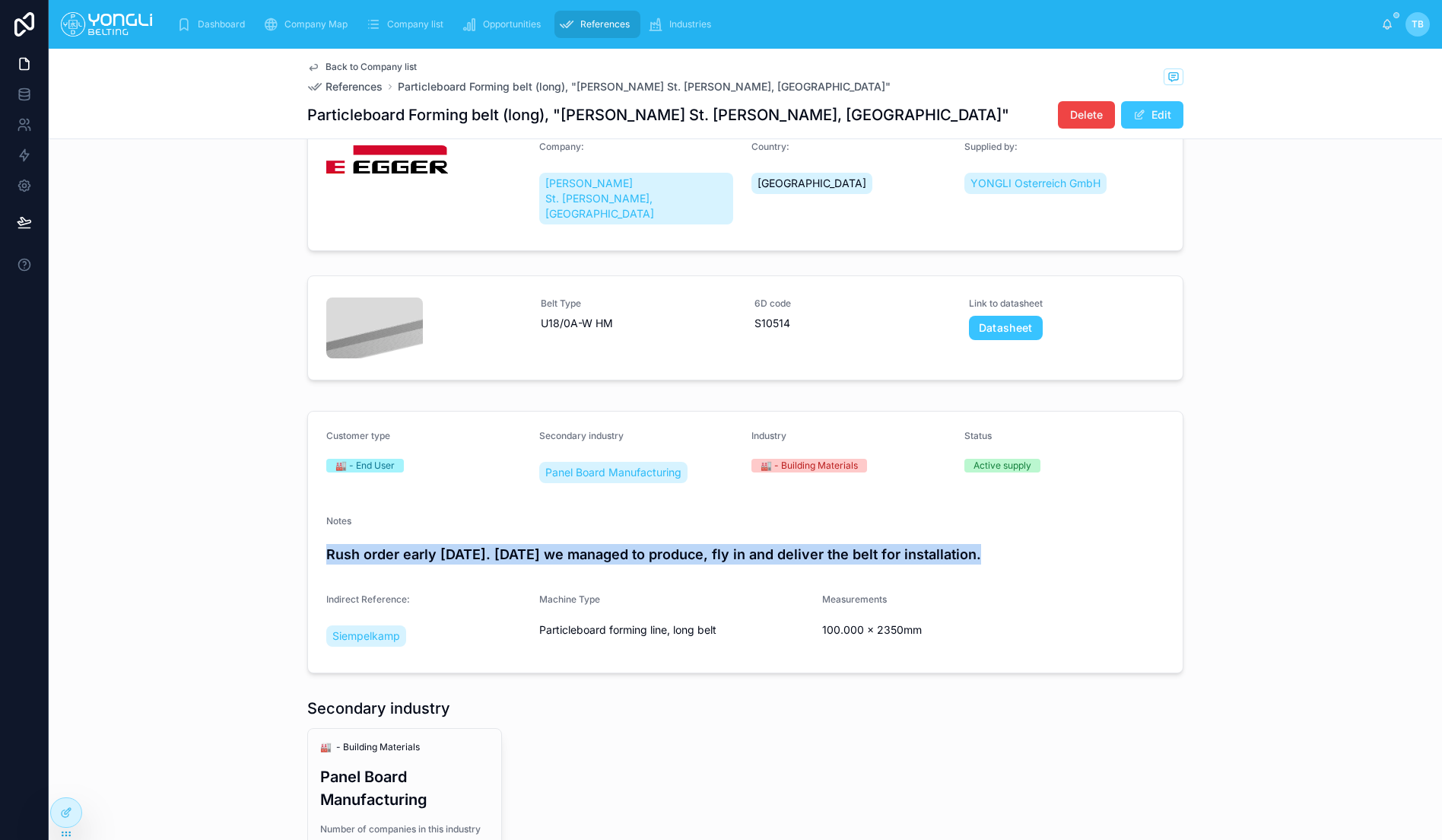
click at [591, 544] on h4 "Rush order early [DATE]. [DATE] we managed to produce, fly in and deliver the b…" at bounding box center [745, 554] width 838 height 20
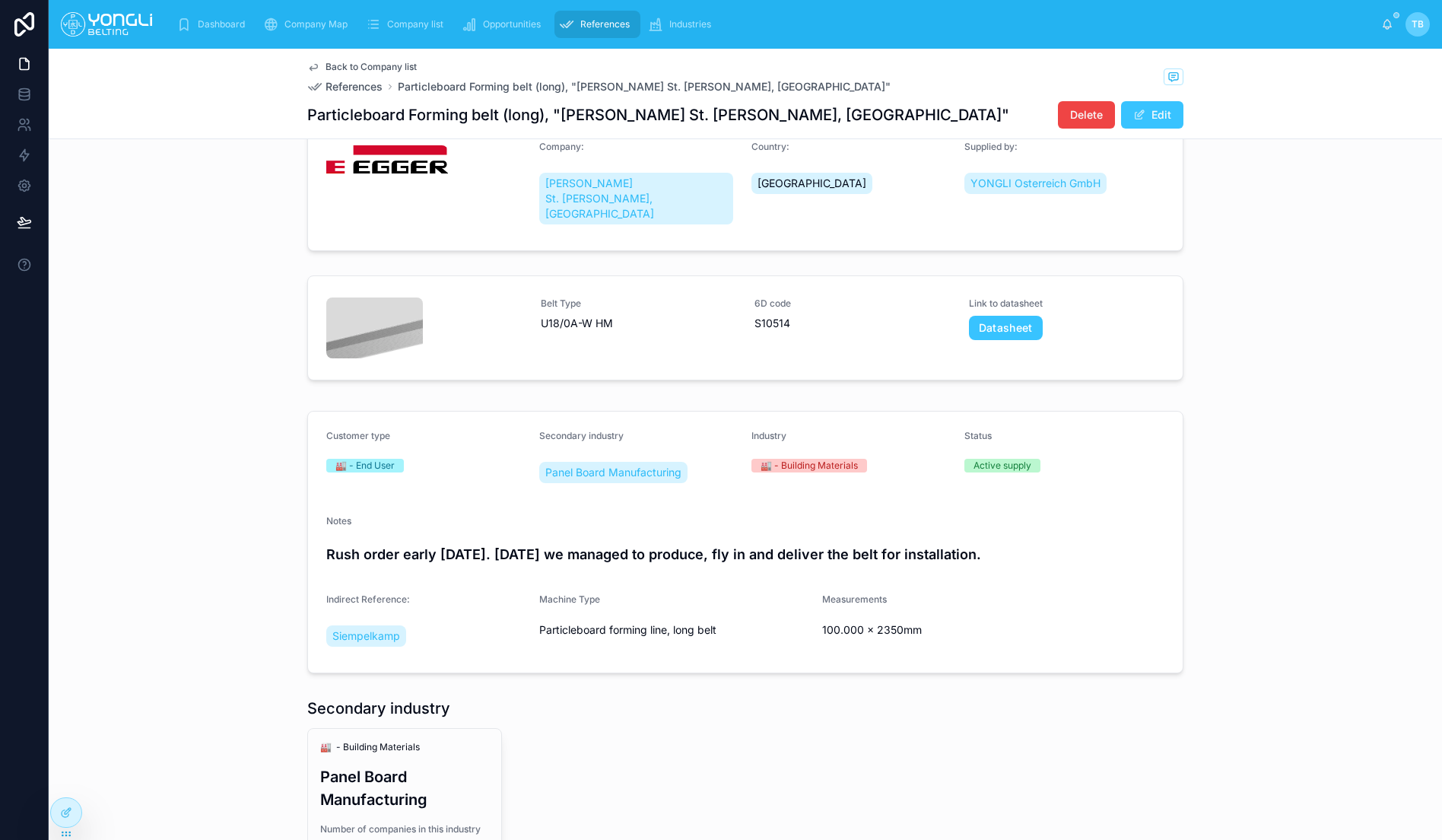
click at [150, 470] on div "Customer type 🏭 - End User Secondary industry Panel Board Manufacturing Industr…" at bounding box center [745, 542] width 1393 height 274
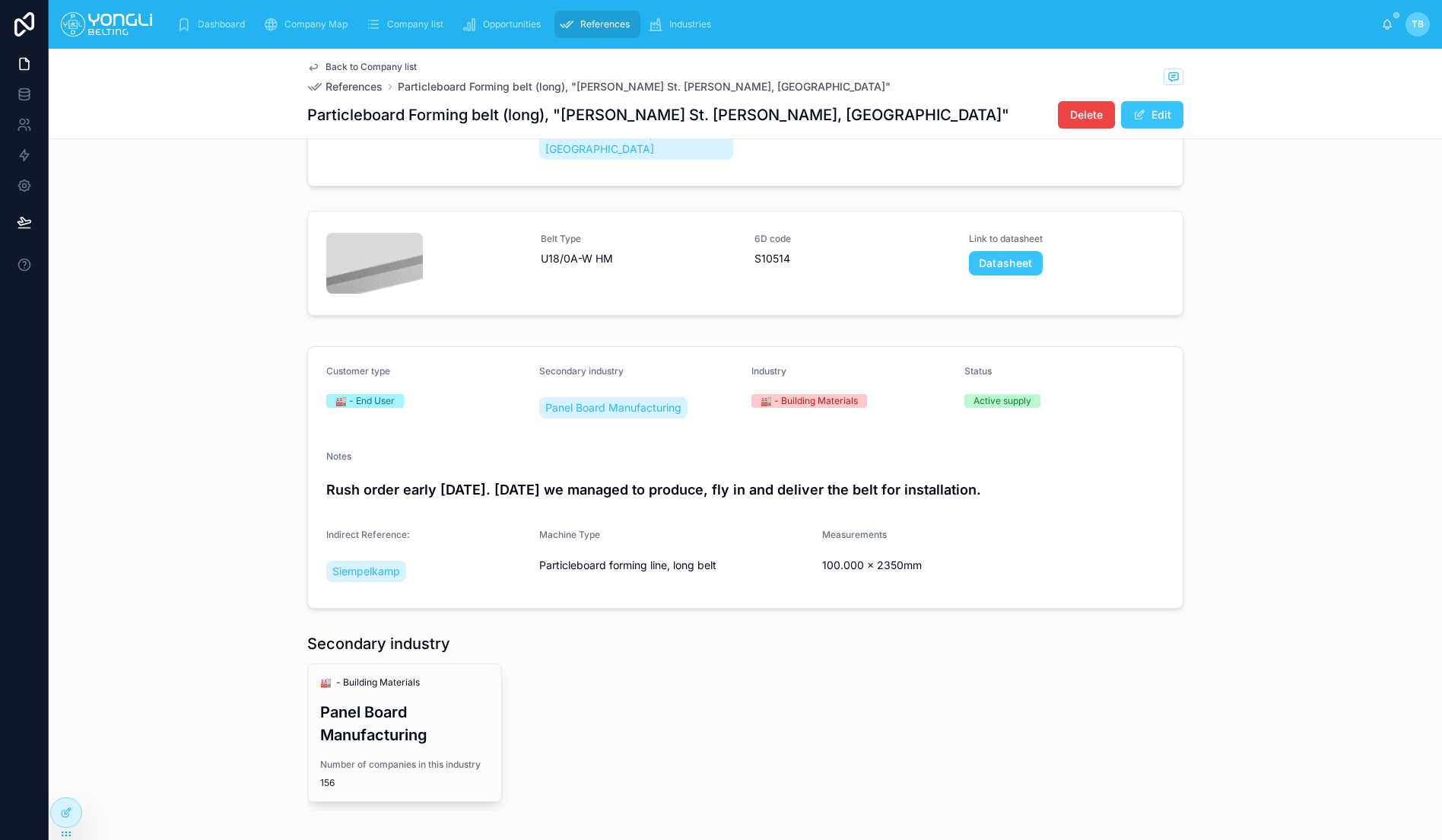
scroll to position [366, 0]
